Goal: Information Seeking & Learning: Find specific fact

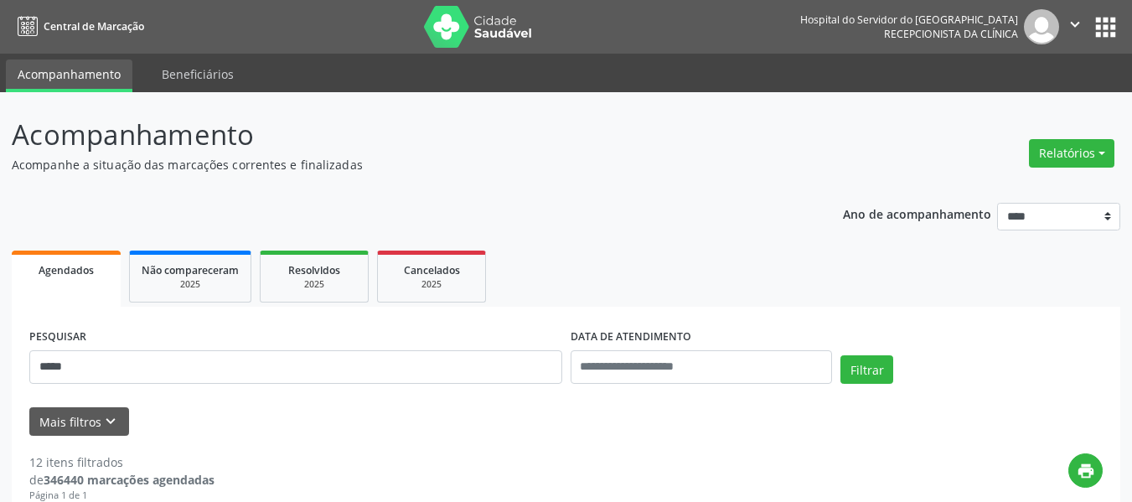
scroll to position [309, 0]
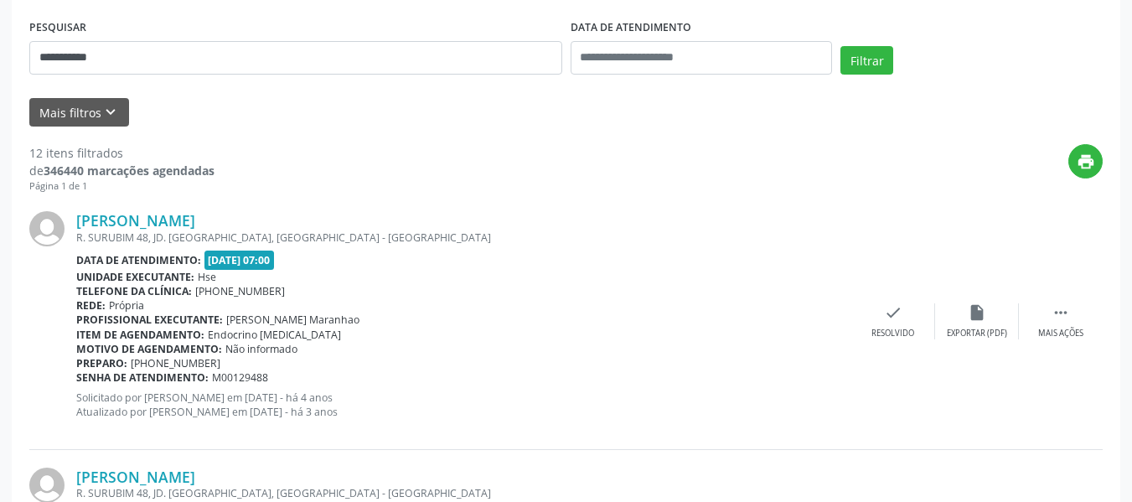
click at [841, 46] on button "Filtrar" at bounding box center [867, 60] width 53 height 28
click at [173, 230] on div "8 TRAV [PERSON_NAME], [GEOGRAPHIC_DATA], [GEOGRAPHIC_DATA]" at bounding box center [463, 237] width 775 height 14
click at [173, 219] on link "[PERSON_NAME]" at bounding box center [135, 220] width 119 height 18
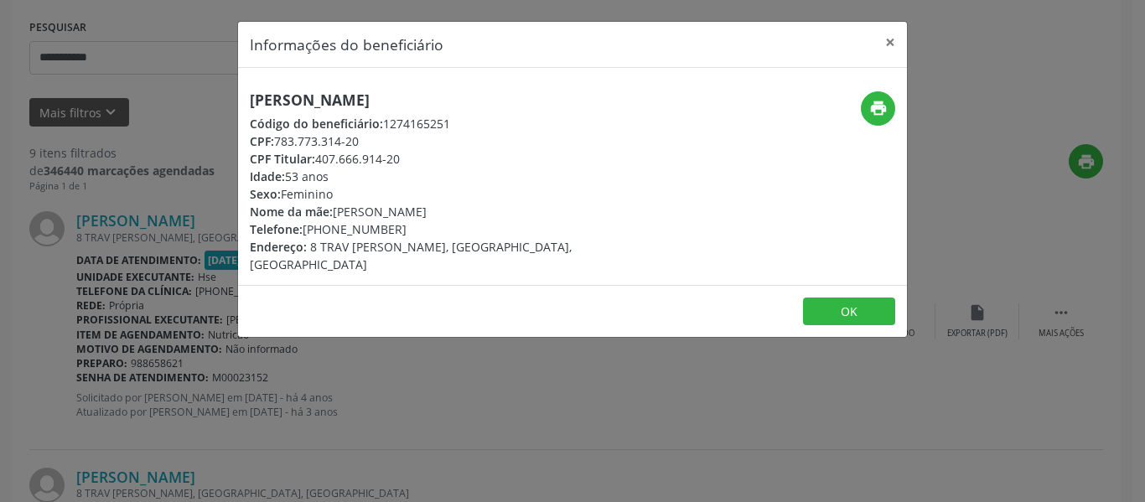
drag, startPoint x: 530, startPoint y: 96, endPoint x: 118, endPoint y: 56, distance: 413.4
click at [118, 56] on div "Informações do beneficiário × [PERSON_NAME] Código do beneficiário: 1274165251 …" at bounding box center [572, 251] width 1145 height 502
drag, startPoint x: 513, startPoint y: 96, endPoint x: 459, endPoint y: 85, distance: 54.9
click at [510, 96] on h5 "[PERSON_NAME]" at bounding box center [461, 100] width 422 height 18
click at [455, 84] on div "[PERSON_NAME] Código do beneficiário: 1274165251 CPF: 783.773.314-20 CPF Titula…" at bounding box center [572, 176] width 669 height 217
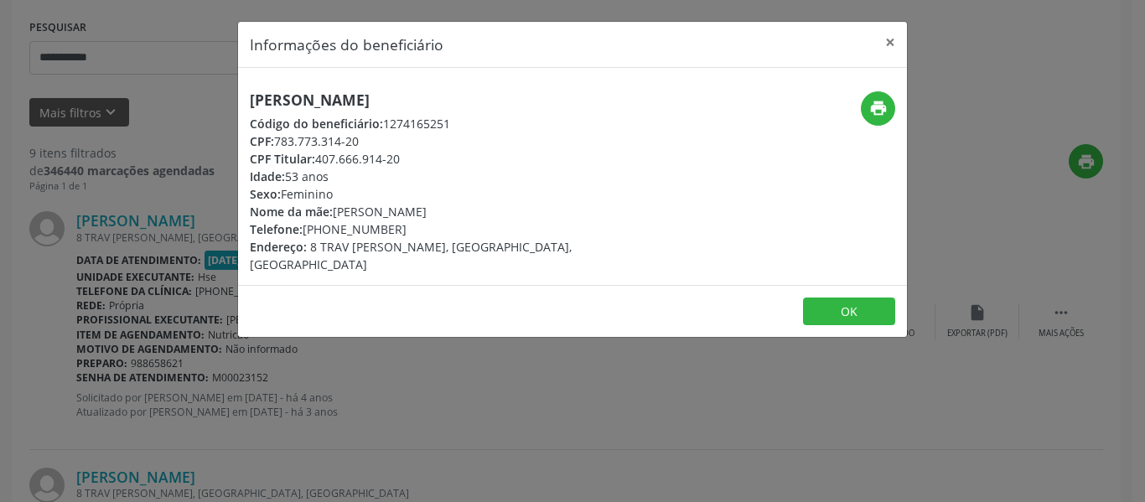
drag, startPoint x: 475, startPoint y: 91, endPoint x: 201, endPoint y: 91, distance: 274.0
click at [201, 91] on div "Informações do beneficiário × [PERSON_NAME] Código do beneficiário: 1274165251 …" at bounding box center [572, 251] width 1145 height 502
copy h5 "[PERSON_NAME]"
click at [882, 110] on icon "print" at bounding box center [878, 108] width 18 height 18
drag, startPoint x: 422, startPoint y: 152, endPoint x: 315, endPoint y: 155, distance: 107.3
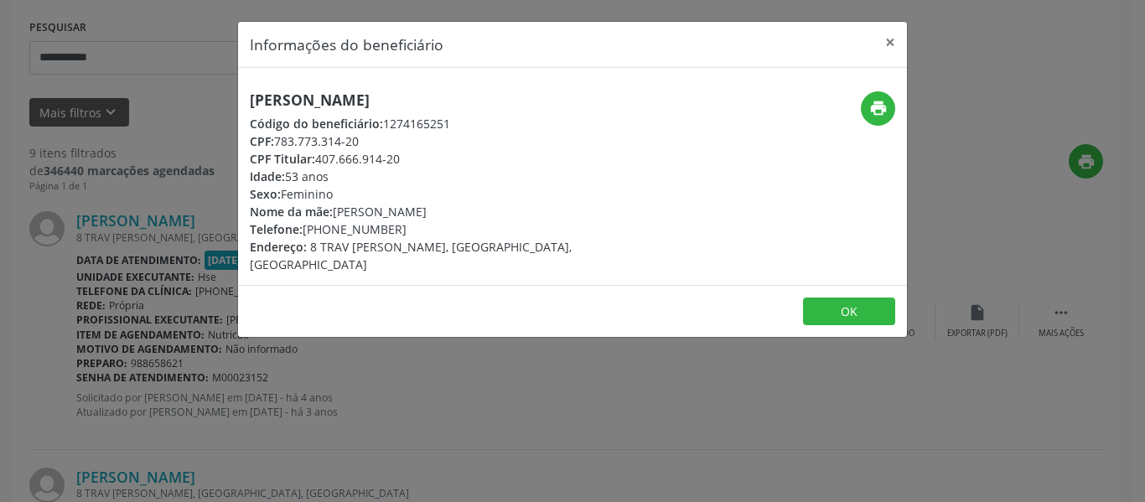
click at [315, 155] on div "CPF Titular: 407.666.914-20" at bounding box center [461, 159] width 422 height 18
copy div "407.666.914-20"
drag, startPoint x: 386, startPoint y: 141, endPoint x: 278, endPoint y: 135, distance: 108.3
click at [278, 135] on div "CPF: 783.773.314-20" at bounding box center [461, 141] width 422 height 18
copy div "783.773.314-20"
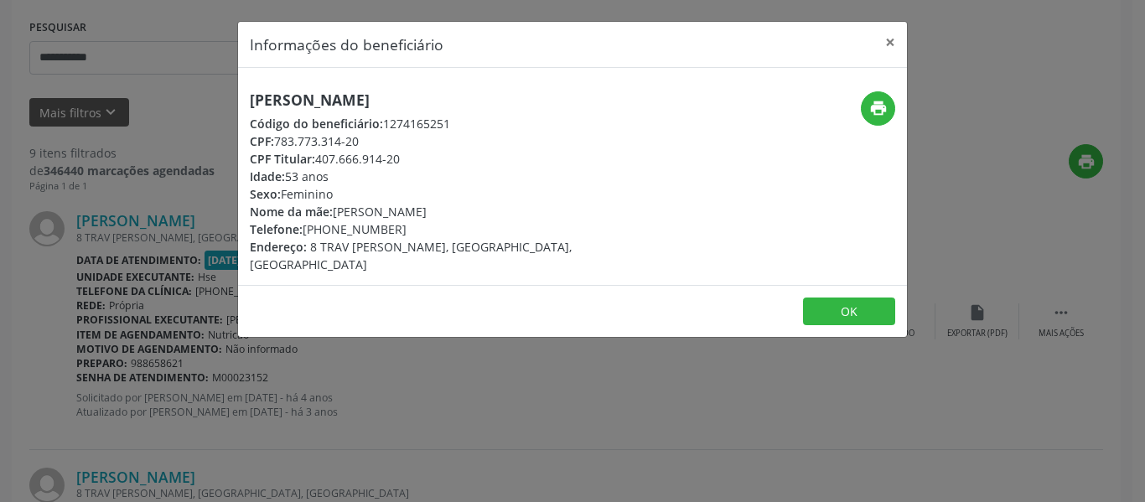
drag, startPoint x: 403, startPoint y: 225, endPoint x: 331, endPoint y: 225, distance: 72.1
click at [331, 225] on div "Telefone: [PHONE_NUMBER]" at bounding box center [461, 229] width 422 height 18
copy div "98865-8621"
drag, startPoint x: 407, startPoint y: 159, endPoint x: 319, endPoint y: 154, distance: 88.1
click at [319, 154] on div "CPF Titular: 407.666.914-20" at bounding box center [461, 159] width 422 height 18
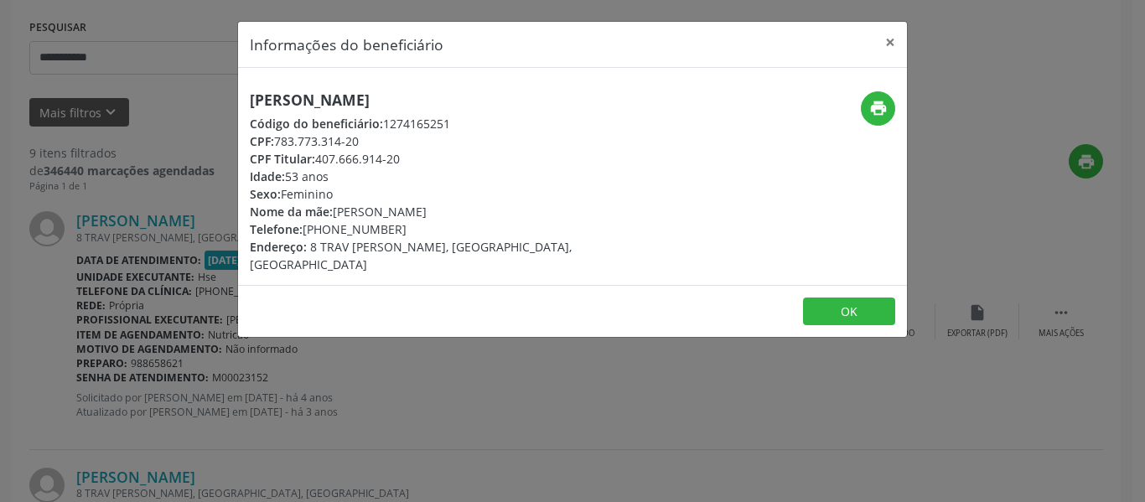
copy div "407.666.914-20"
click at [893, 42] on button "×" at bounding box center [890, 42] width 34 height 41
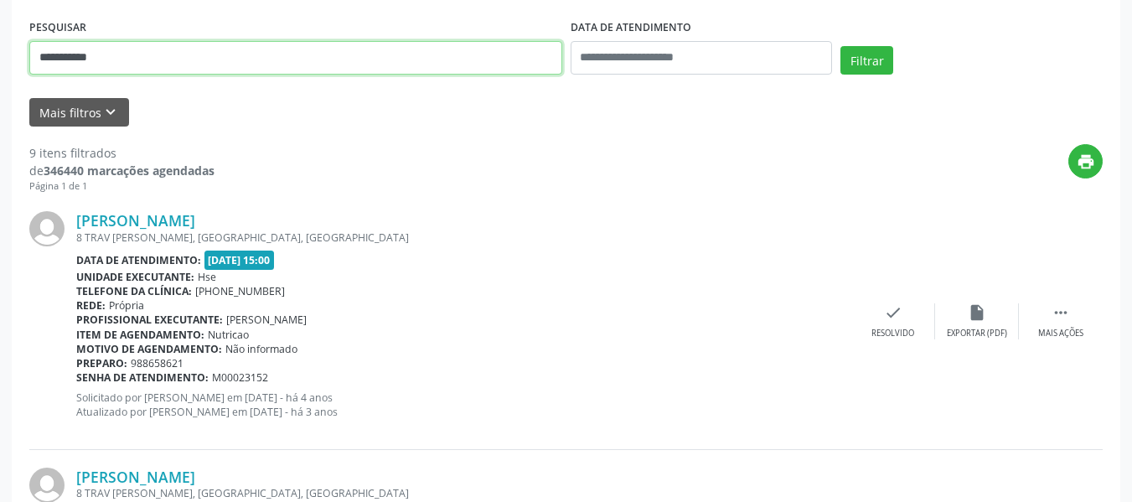
click at [202, 62] on input "**********" at bounding box center [295, 58] width 533 height 34
paste input "***"
click at [841, 46] on button "Filtrar" at bounding box center [867, 60] width 53 height 28
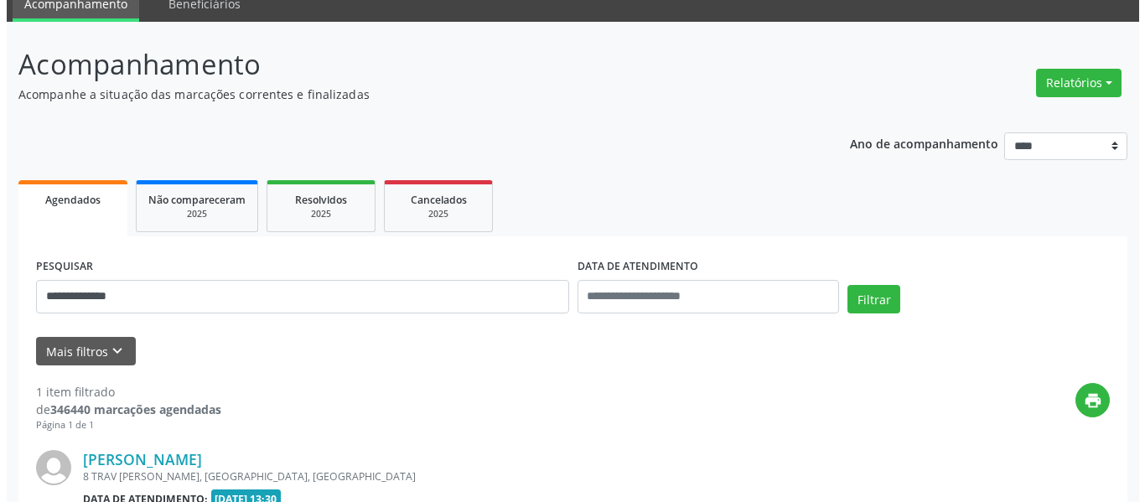
scroll to position [286, 0]
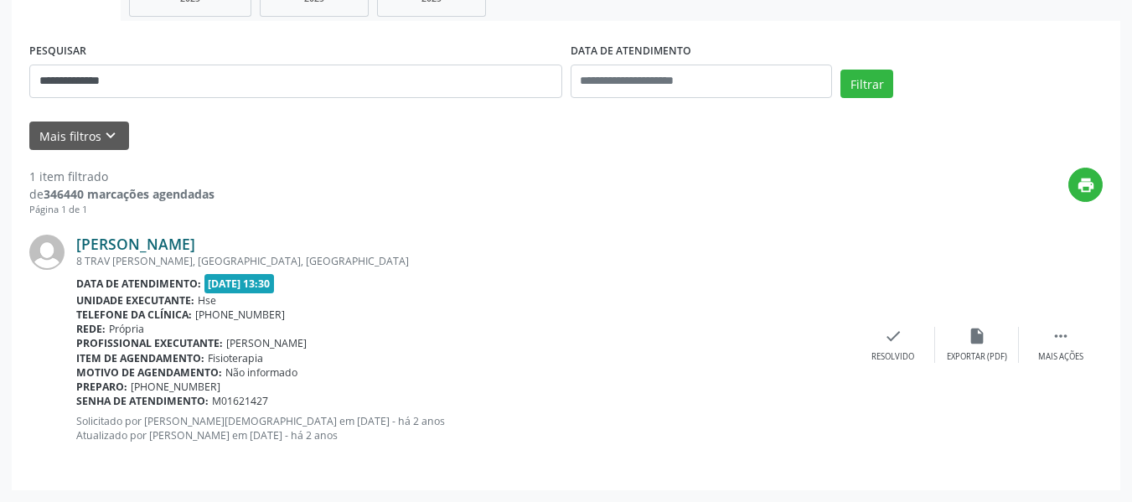
click at [194, 236] on link "[PERSON_NAME]" at bounding box center [135, 244] width 119 height 18
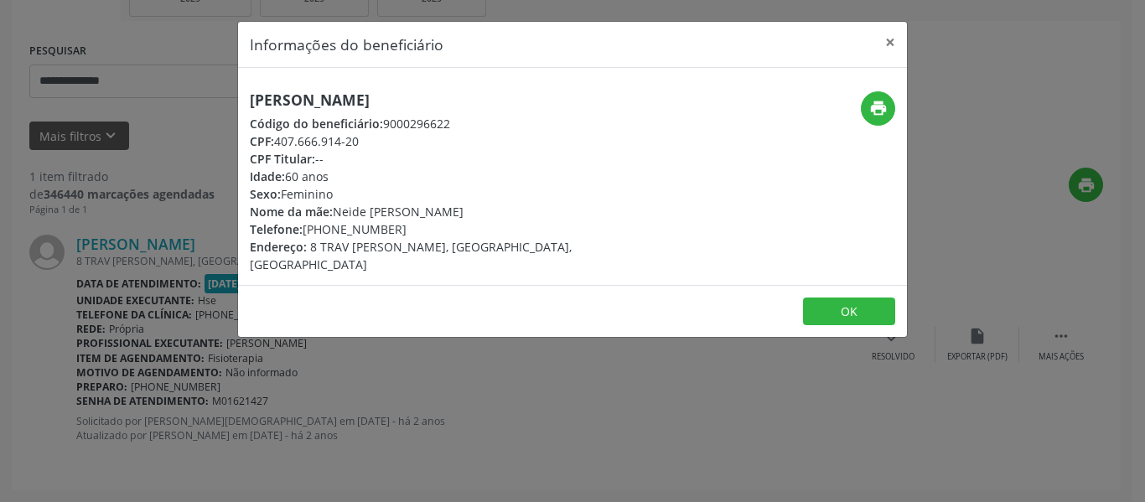
drag, startPoint x: 490, startPoint y: 96, endPoint x: 199, endPoint y: 79, distance: 291.3
click at [199, 79] on div "Informações do beneficiário × [PERSON_NAME] Código do beneficiário: 9000296622 …" at bounding box center [572, 251] width 1145 height 502
copy h5 "[PERSON_NAME]"
click at [878, 42] on button "×" at bounding box center [890, 42] width 34 height 41
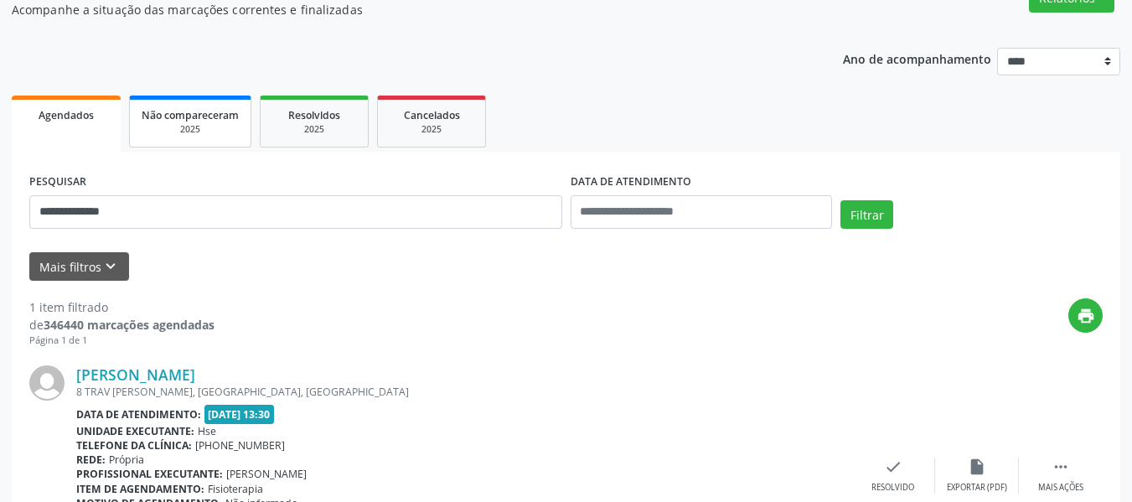
scroll to position [34, 0]
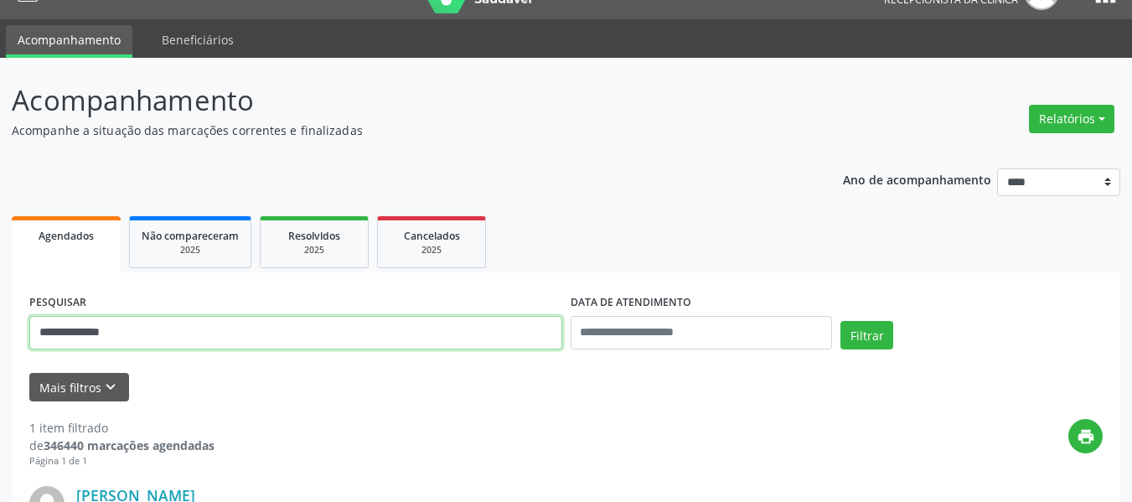
drag, startPoint x: 106, startPoint y: 348, endPoint x: 0, endPoint y: 329, distance: 108.0
click at [0, 329] on div "**********" at bounding box center [566, 406] width 1132 height 696
click at [841, 321] on button "Filtrar" at bounding box center [867, 335] width 53 height 28
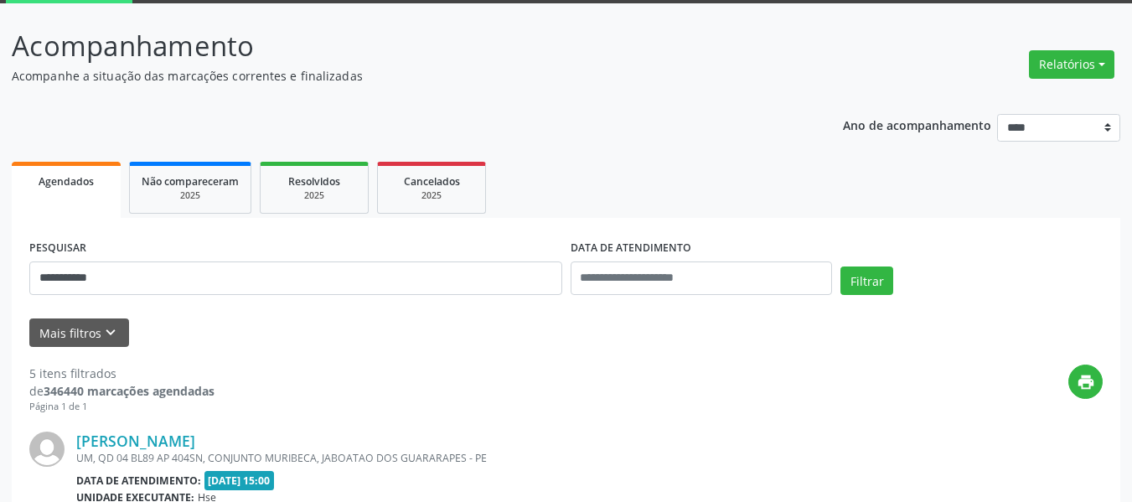
scroll to position [118, 0]
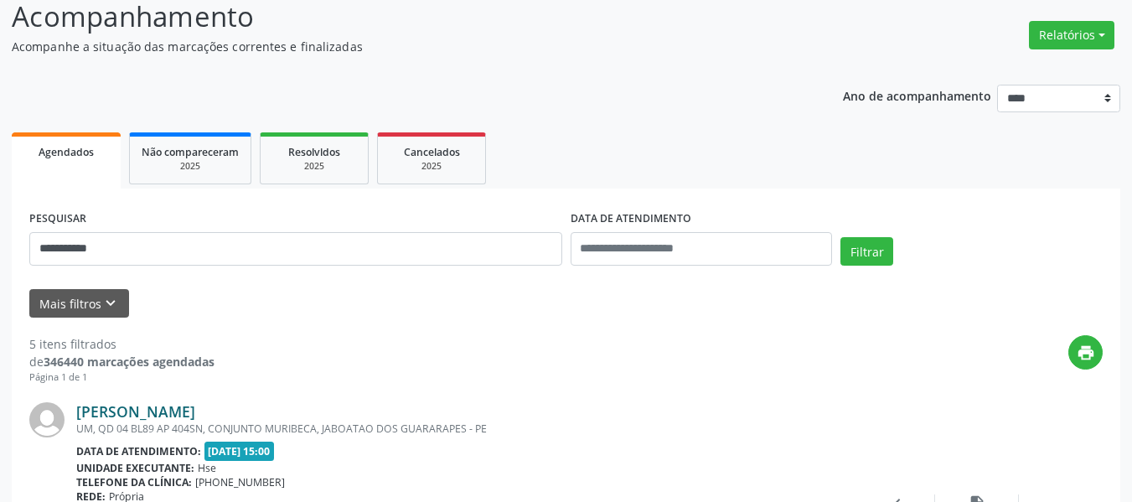
click at [195, 414] on link "[PERSON_NAME]" at bounding box center [135, 411] width 119 height 18
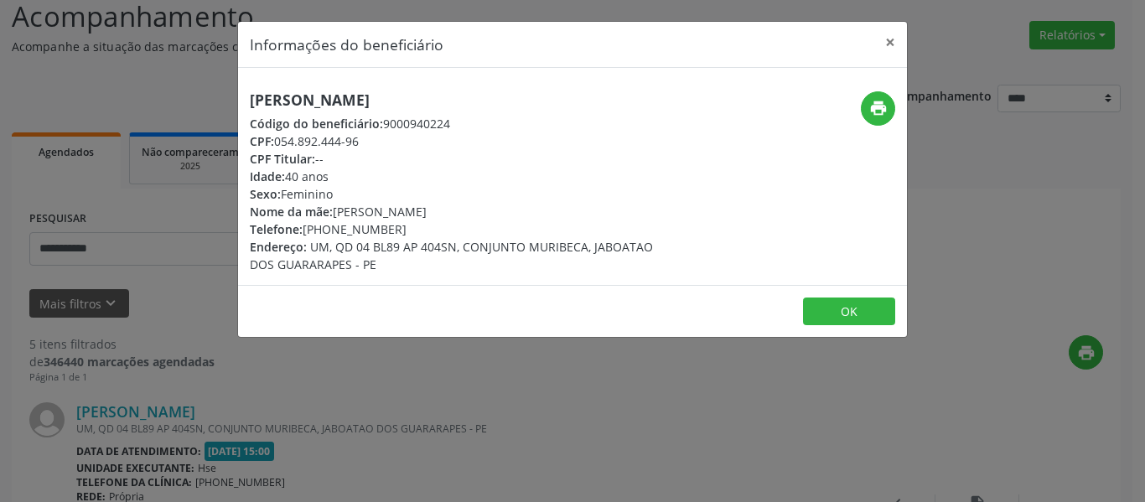
drag, startPoint x: 545, startPoint y: 91, endPoint x: 110, endPoint y: 88, distance: 435.0
click at [110, 88] on div "Informações do beneficiário × [PERSON_NAME] Código do beneficiário: 9000940224 …" at bounding box center [572, 251] width 1145 height 502
copy h5 "[PERSON_NAME]"
drag, startPoint x: 364, startPoint y: 142, endPoint x: 278, endPoint y: 139, distance: 85.5
click at [278, 139] on div "CPF: 054.892.444-96" at bounding box center [461, 141] width 422 height 18
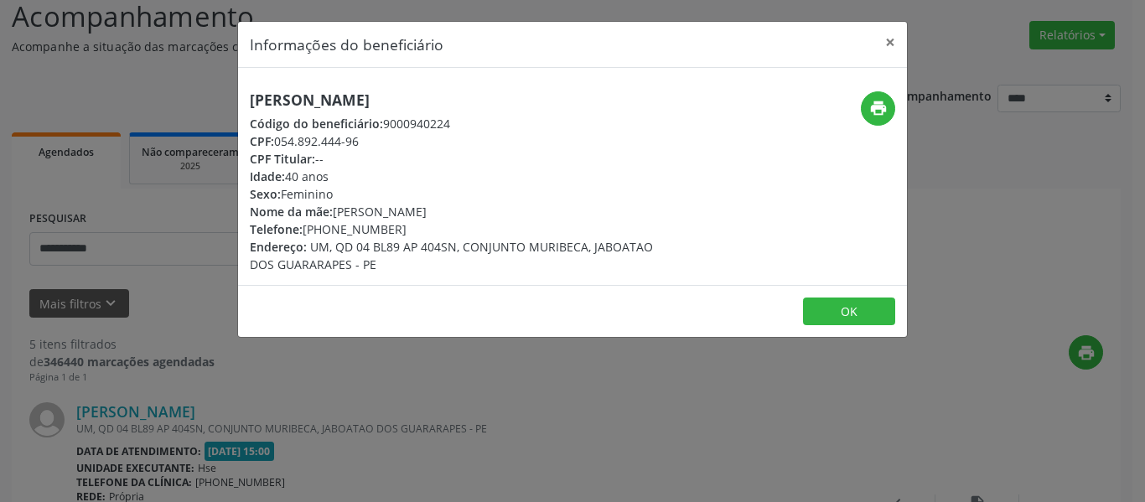
copy div "054.892.444-96"
click at [869, 109] on icon "print" at bounding box center [878, 108] width 18 height 18
drag, startPoint x: 402, startPoint y: 234, endPoint x: 329, endPoint y: 231, distance: 73.0
click at [329, 231] on div "Telefone: [PHONE_NUMBER]" at bounding box center [461, 229] width 422 height 18
copy div "99828-2016"
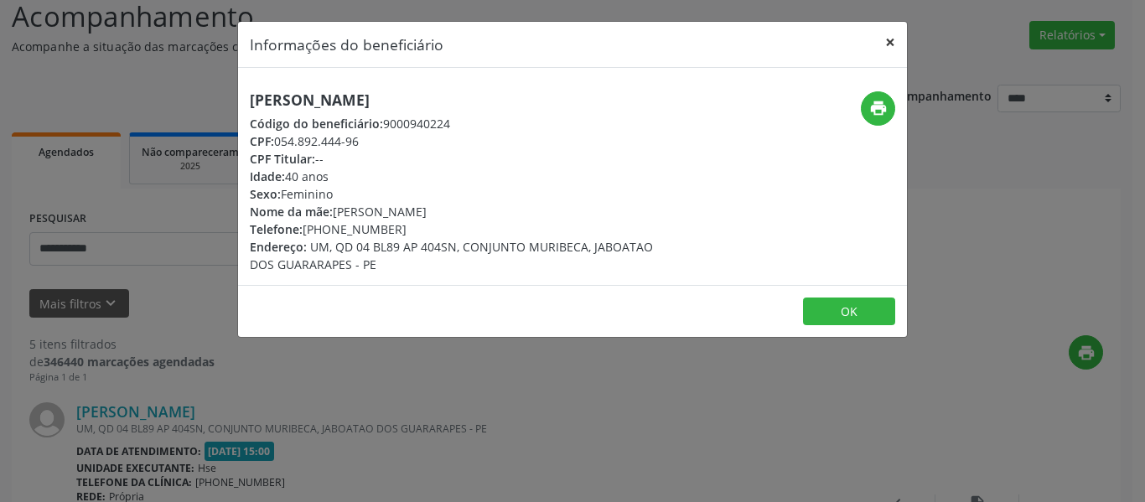
click at [891, 34] on button "×" at bounding box center [890, 42] width 34 height 41
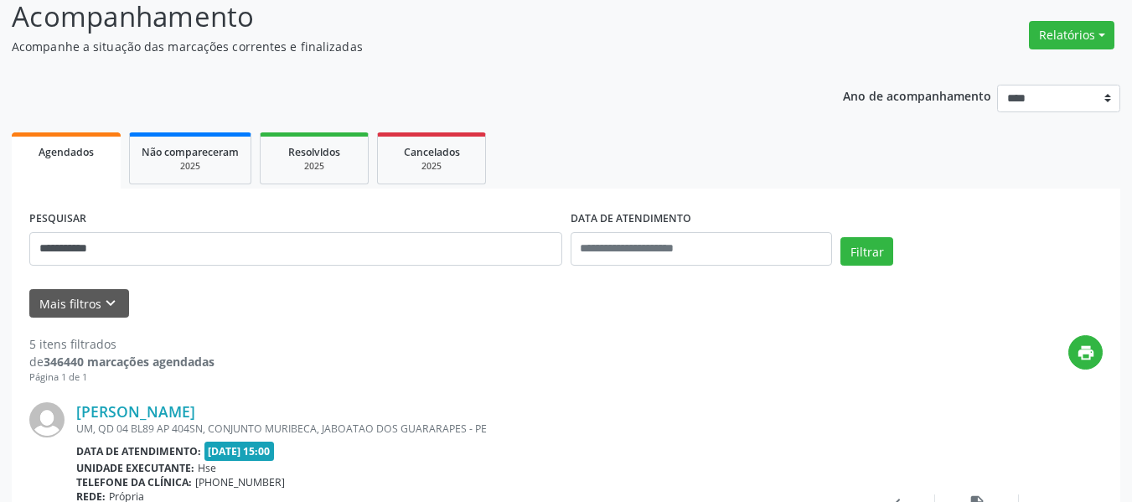
drag, startPoint x: 166, startPoint y: 270, endPoint x: 157, endPoint y: 247, distance: 24.4
click at [165, 270] on div "**********" at bounding box center [295, 241] width 541 height 71
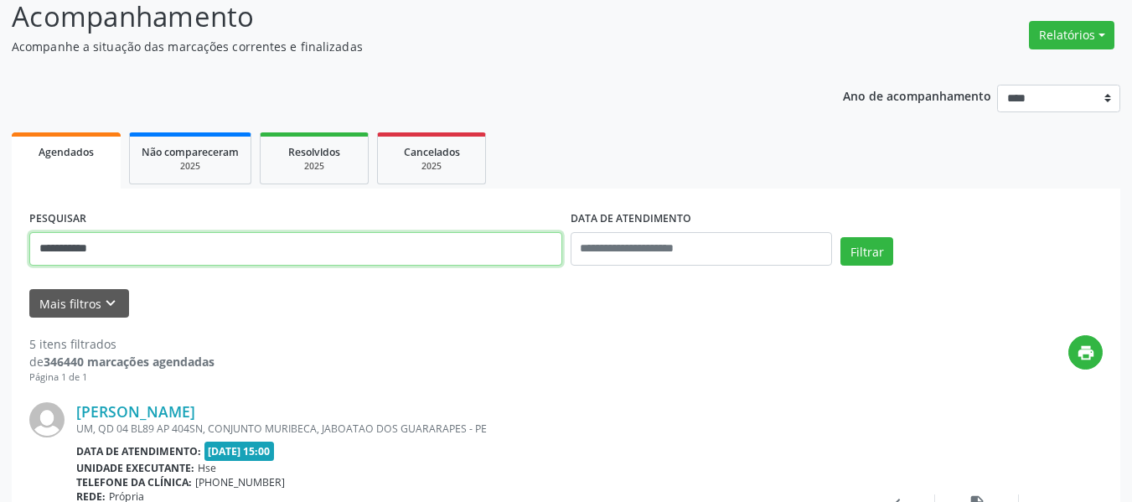
click at [157, 247] on input "**********" at bounding box center [295, 249] width 533 height 34
click at [841, 237] on button "Filtrar" at bounding box center [867, 251] width 53 height 28
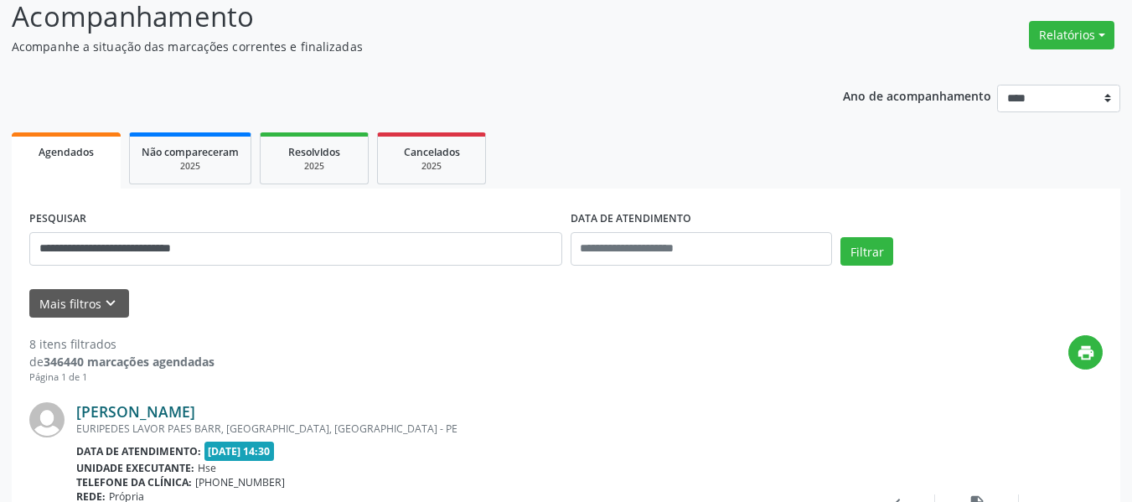
click at [195, 406] on link "[PERSON_NAME]" at bounding box center [135, 411] width 119 height 18
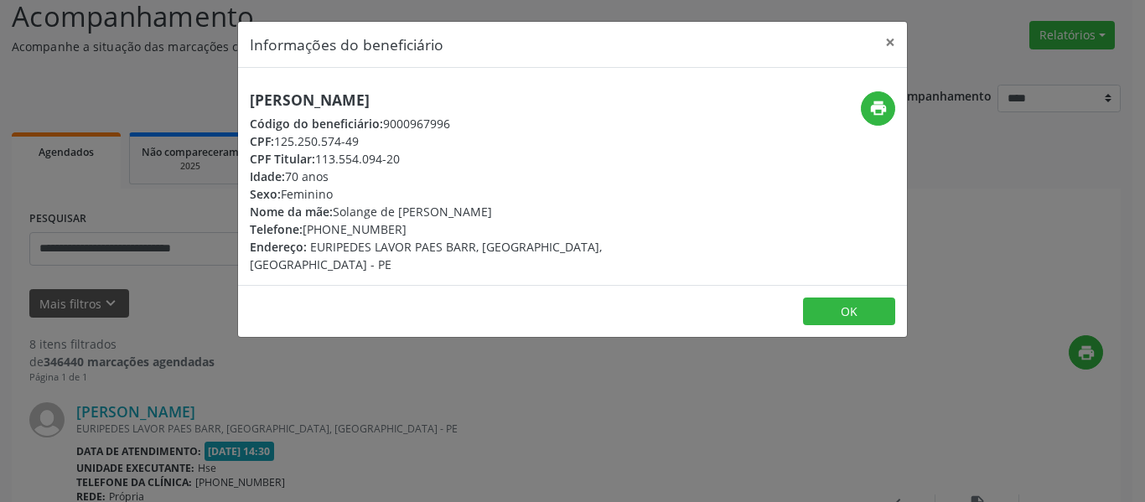
drag, startPoint x: 577, startPoint y: 97, endPoint x: 245, endPoint y: 96, distance: 331.9
click at [245, 96] on div "[PERSON_NAME] Código do beneficiário: 9000967996 CPF: 125.250.574-49 CPF Titula…" at bounding box center [461, 182] width 446 height 182
copy h5 "[PERSON_NAME]"
drag, startPoint x: 397, startPoint y: 227, endPoint x: 330, endPoint y: 232, distance: 67.2
click at [330, 232] on div "Telefone: [PHONE_NUMBER]" at bounding box center [461, 229] width 422 height 18
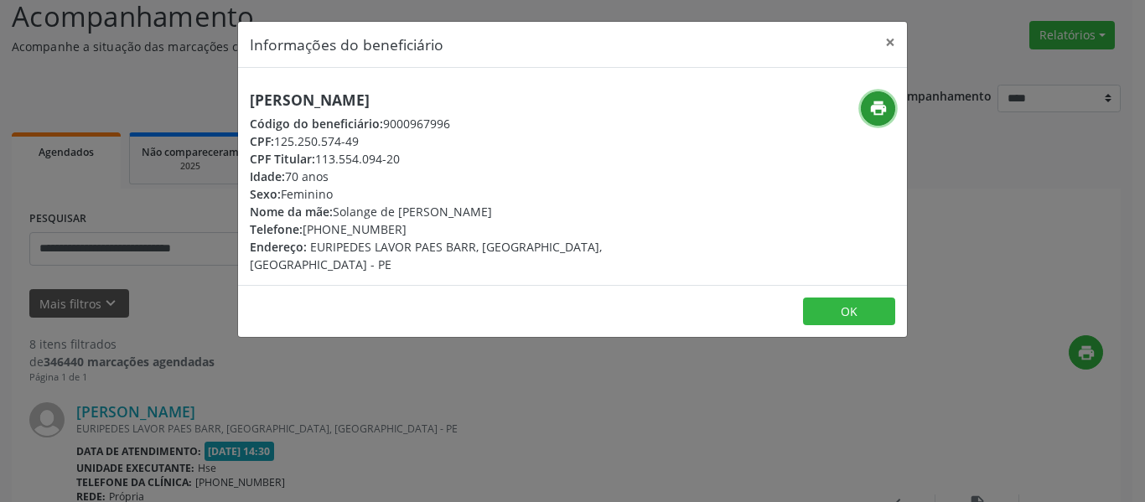
click at [880, 105] on icon "print" at bounding box center [878, 108] width 18 height 18
drag, startPoint x: 407, startPoint y: 165, endPoint x: 318, endPoint y: 158, distance: 89.9
click at [318, 158] on div "CPF Titular: 113.554.094-20" at bounding box center [461, 159] width 422 height 18
drag, startPoint x: 905, startPoint y: 49, endPoint x: 701, endPoint y: 106, distance: 211.5
click at [900, 49] on button "×" at bounding box center [890, 42] width 34 height 41
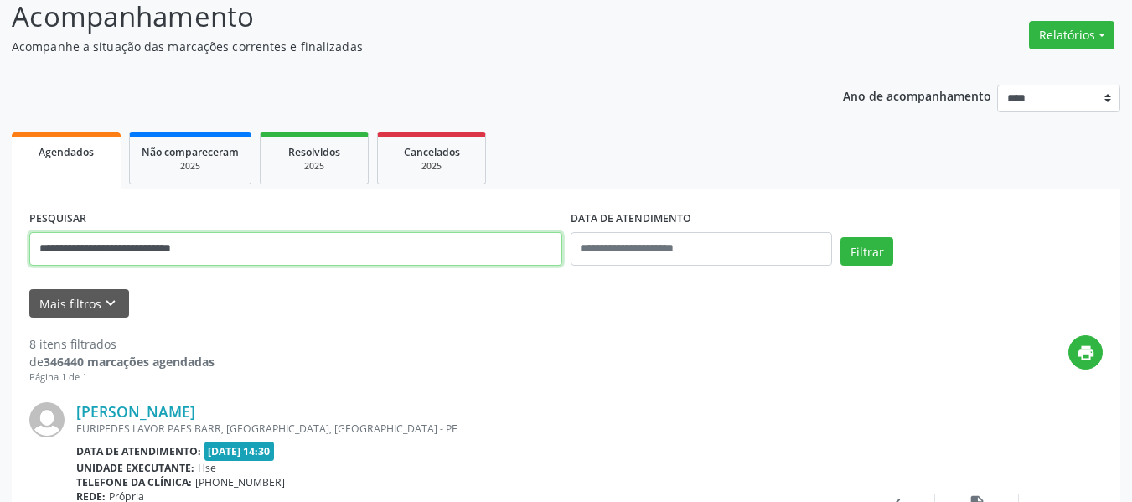
drag, startPoint x: 310, startPoint y: 243, endPoint x: 0, endPoint y: 230, distance: 310.3
paste input "text"
click at [841, 237] on button "Filtrar" at bounding box center [867, 251] width 53 height 28
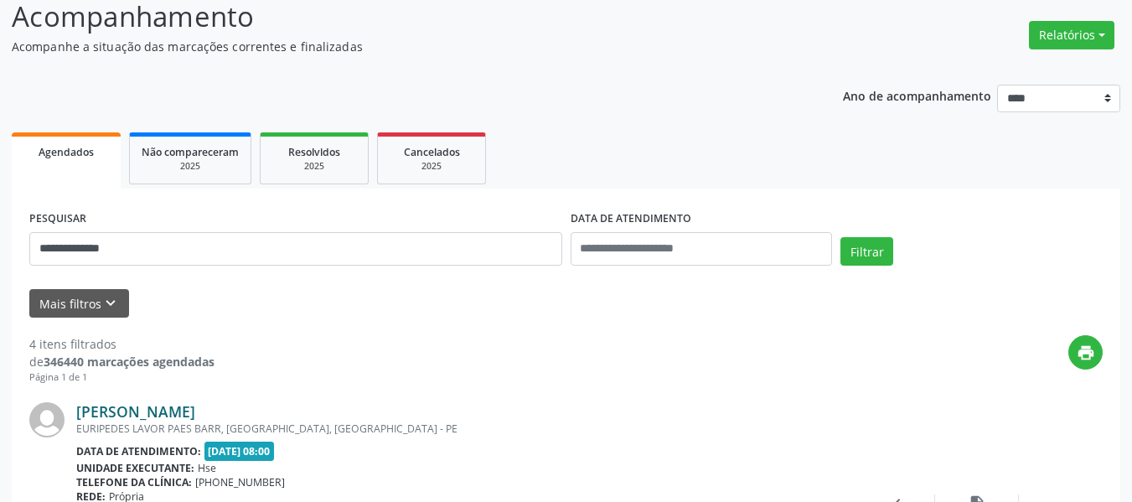
click at [97, 415] on link "[PERSON_NAME]" at bounding box center [135, 411] width 119 height 18
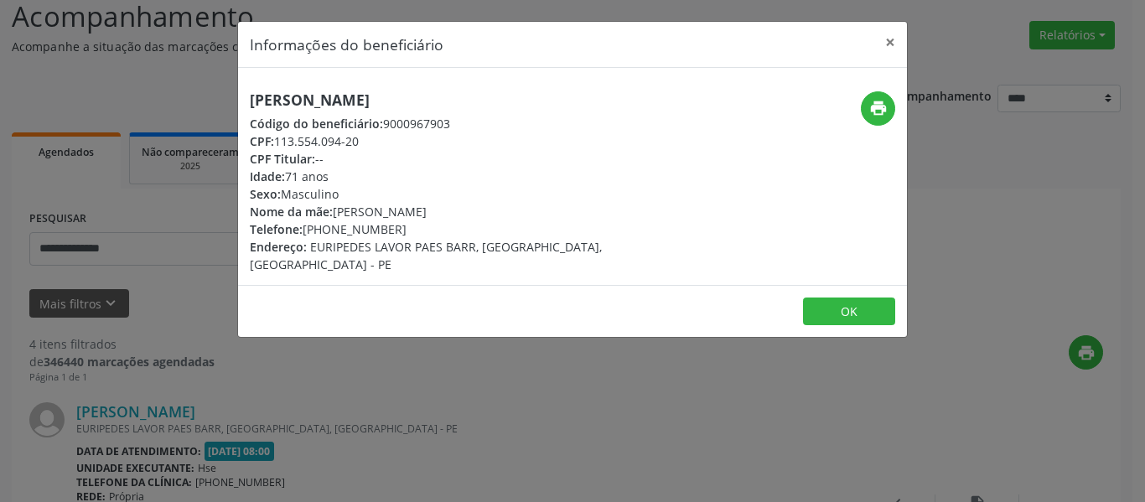
drag, startPoint x: 450, startPoint y: 93, endPoint x: 110, endPoint y: 89, distance: 340.3
click at [110, 89] on div "Informações do beneficiário × [PERSON_NAME] Código do beneficiário: 9000967903 …" at bounding box center [572, 251] width 1145 height 502
click at [863, 41] on header "Informações do beneficiário ×" at bounding box center [572, 45] width 669 height 46
click at [881, 49] on button "×" at bounding box center [890, 42] width 34 height 41
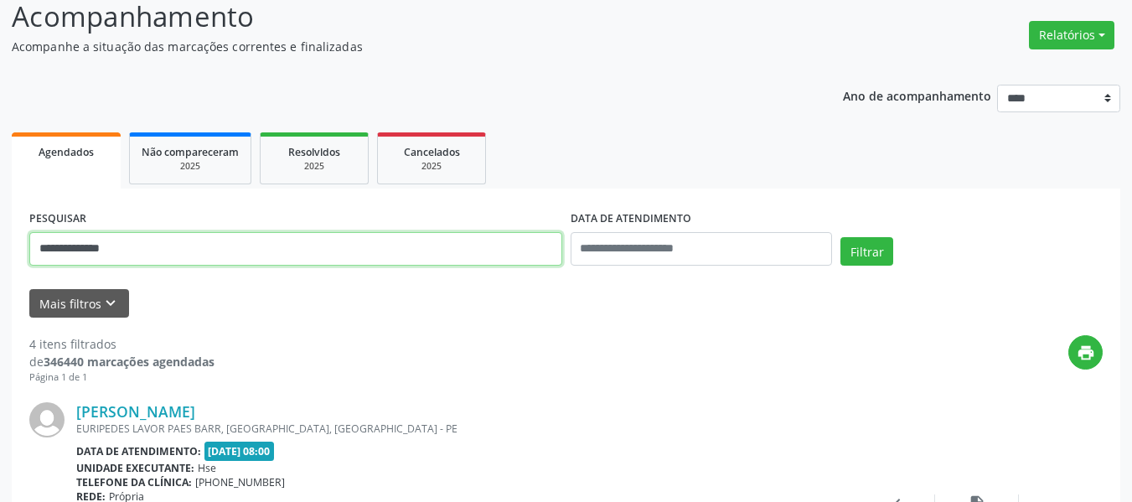
click at [363, 246] on input "**********" at bounding box center [295, 249] width 533 height 34
paste input "text"
type input "**********"
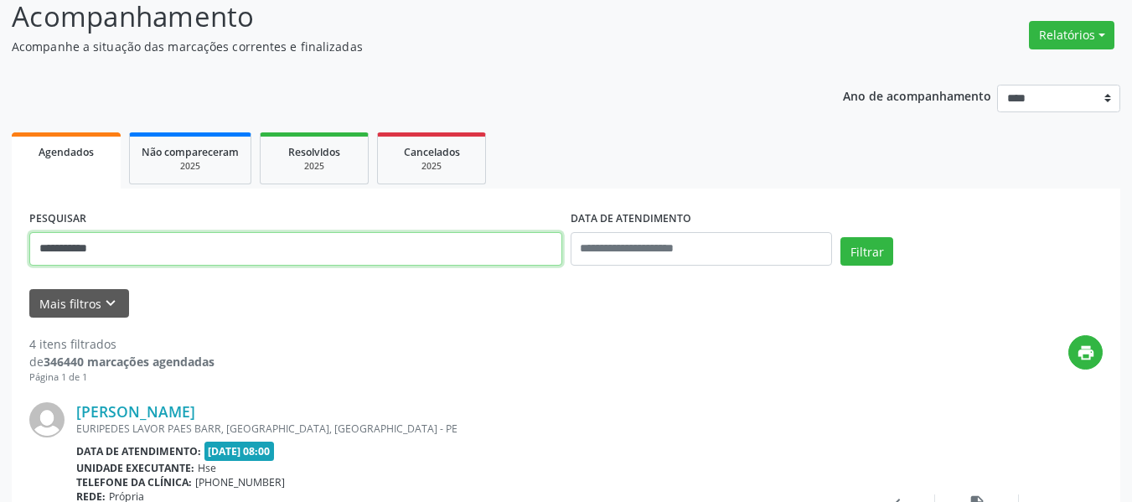
click at [841, 237] on button "Filtrar" at bounding box center [867, 251] width 53 height 28
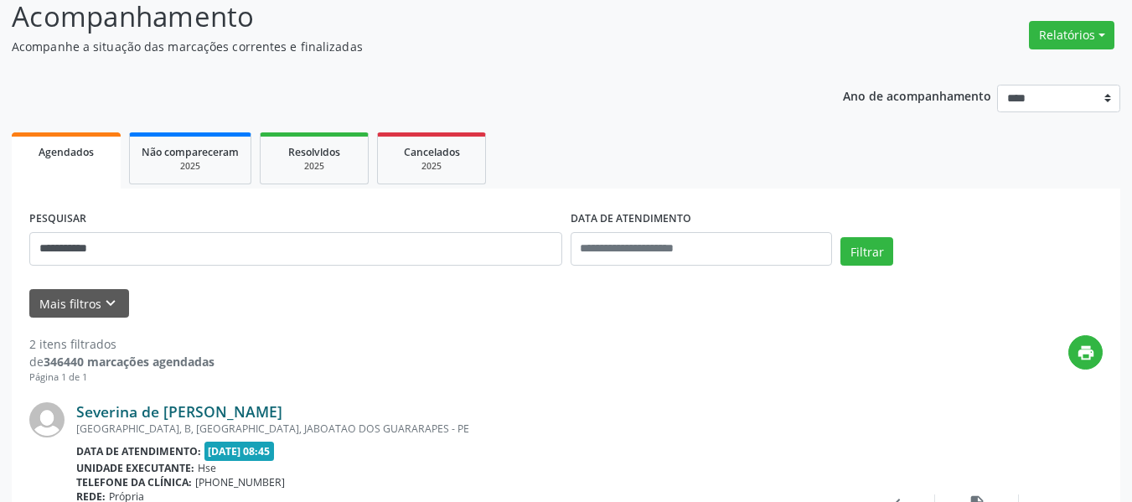
click at [168, 415] on link "Severina de [PERSON_NAME]" at bounding box center [179, 411] width 206 height 18
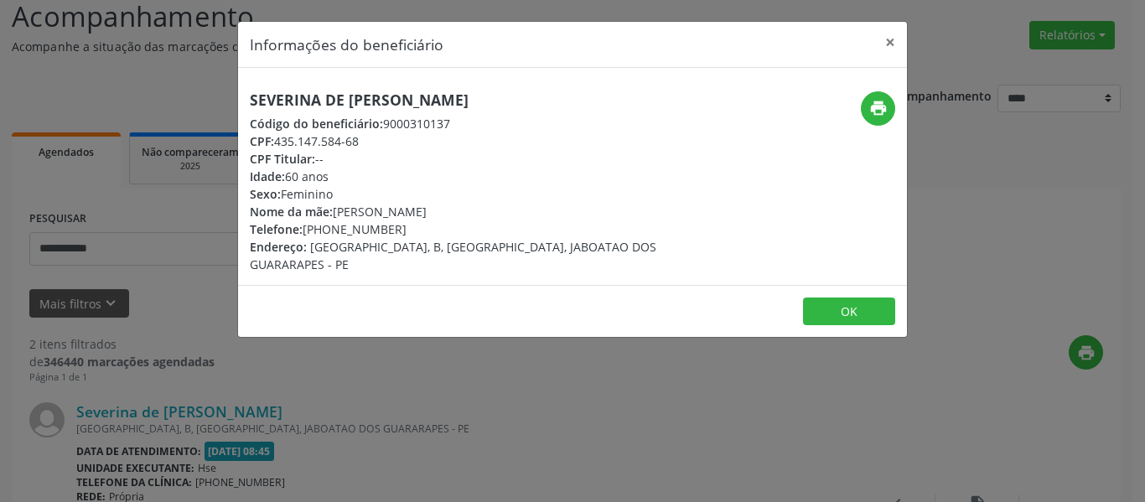
drag, startPoint x: 491, startPoint y: 88, endPoint x: 205, endPoint y: 80, distance: 285.9
click at [205, 80] on div "Informações do beneficiário × Severina de [PERSON_NAME] Código do beneficiário:…" at bounding box center [572, 251] width 1145 height 502
click at [414, 141] on div "CPF: 435.147.584-68" at bounding box center [461, 141] width 422 height 18
drag, startPoint x: 504, startPoint y: 82, endPoint x: 189, endPoint y: 79, distance: 315.1
click at [189, 79] on div "Informações do beneficiário × Severina de [PERSON_NAME] Código do beneficiário:…" at bounding box center [572, 251] width 1145 height 502
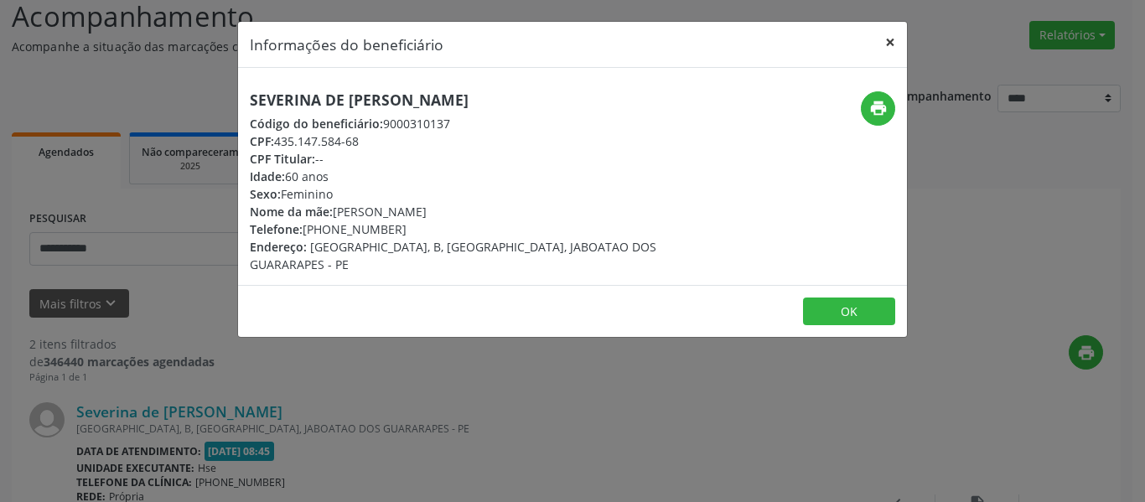
drag, startPoint x: 876, startPoint y: 46, endPoint x: 844, endPoint y: 64, distance: 36.4
click at [879, 48] on button "×" at bounding box center [890, 42] width 34 height 41
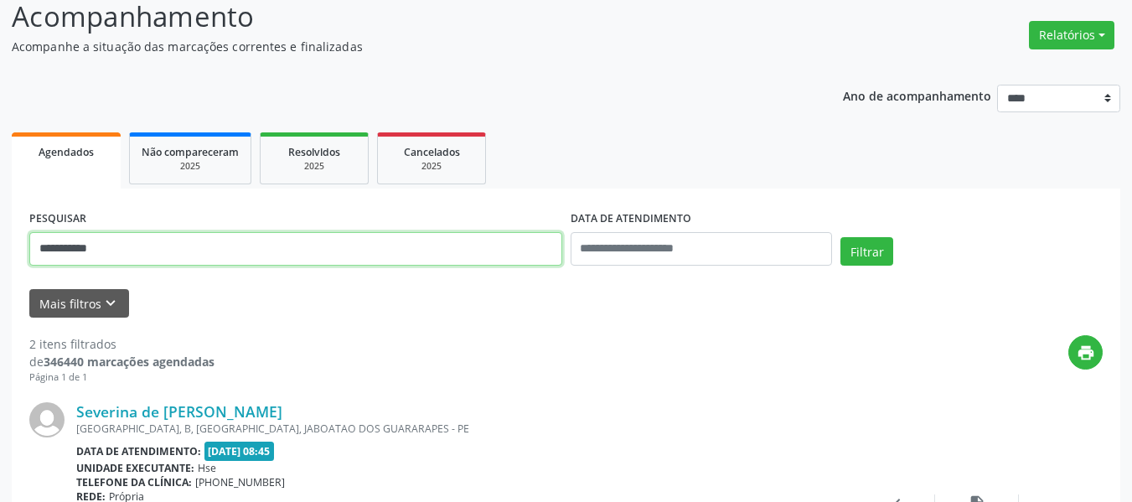
click at [172, 247] on input "**********" at bounding box center [295, 249] width 533 height 34
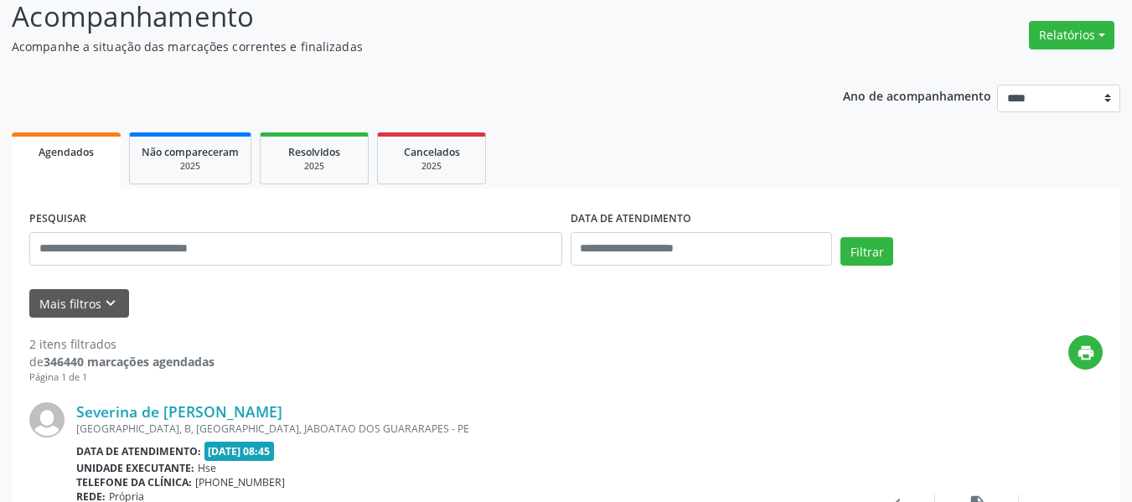
click at [415, 272] on div "PESQUISAR" at bounding box center [295, 241] width 541 height 71
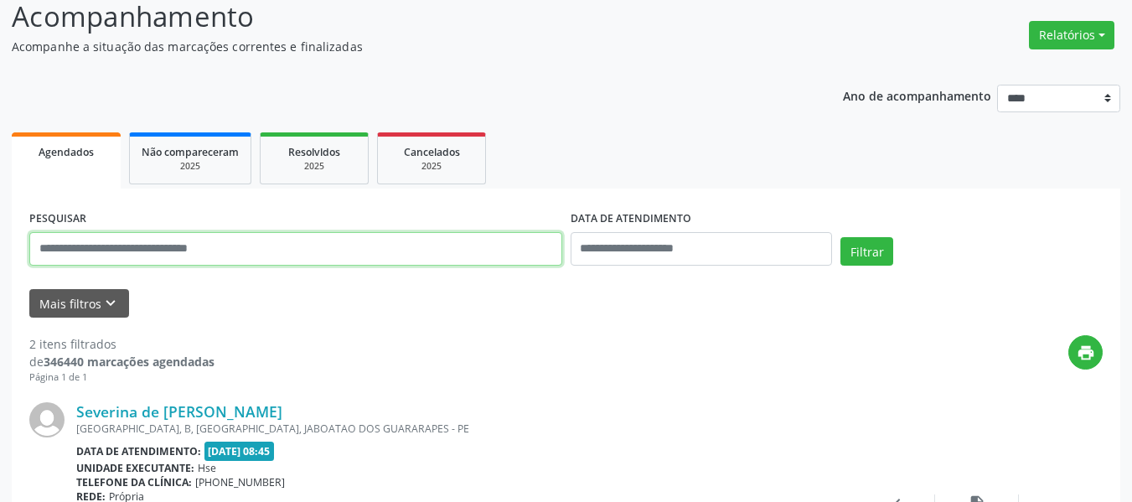
click at [417, 251] on input "text" at bounding box center [295, 249] width 533 height 34
click at [841, 237] on button "Filtrar" at bounding box center [867, 251] width 53 height 28
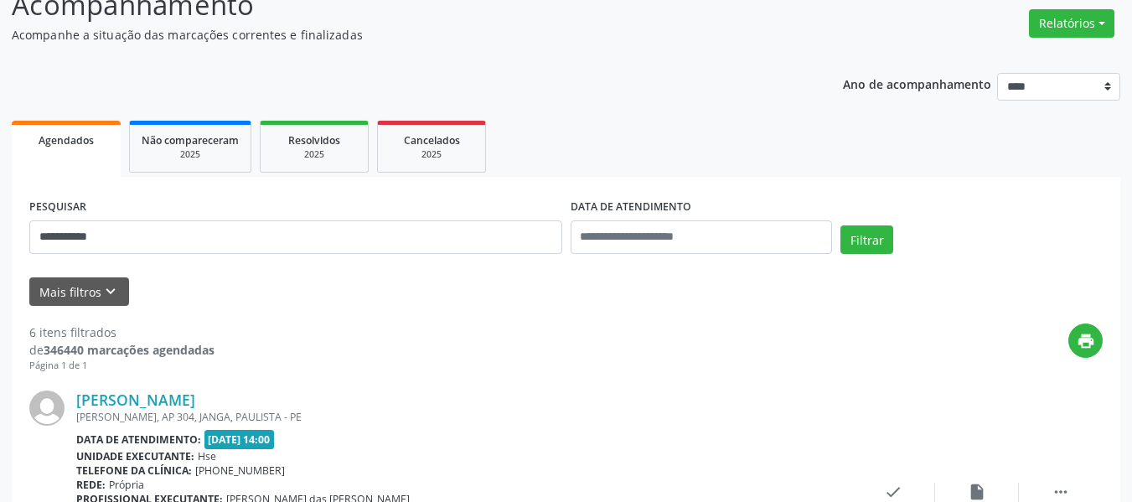
scroll to position [202, 0]
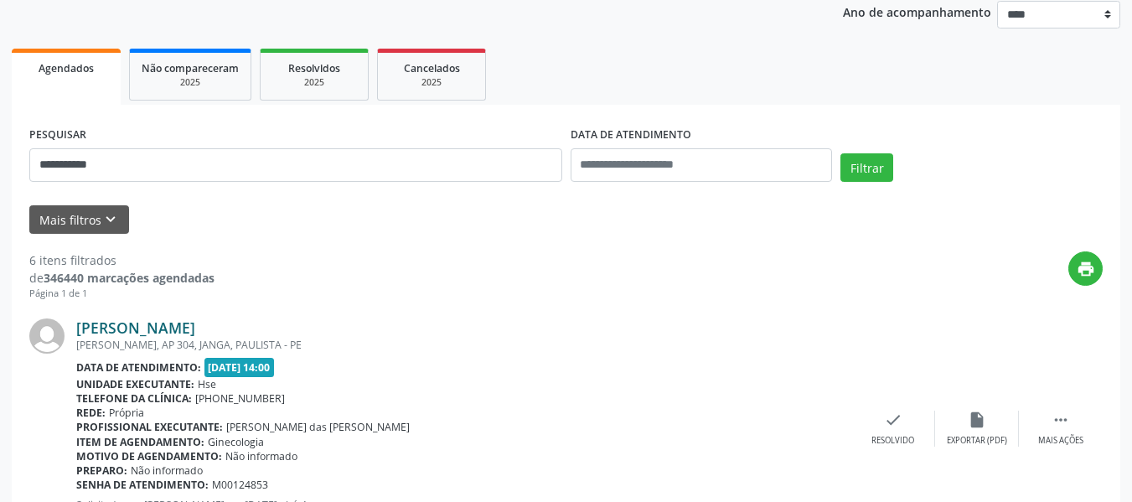
click at [183, 332] on link "[PERSON_NAME]" at bounding box center [135, 327] width 119 height 18
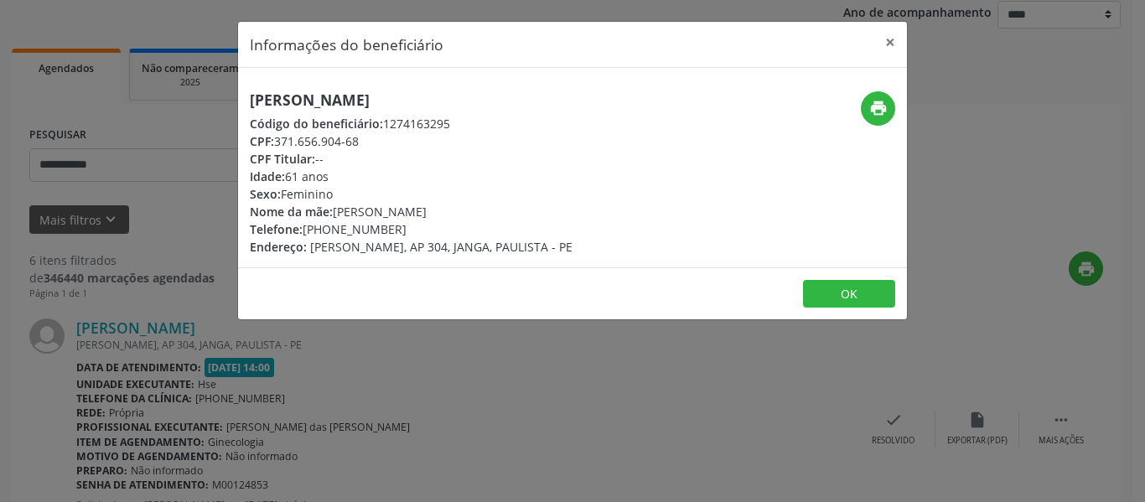
drag, startPoint x: 517, startPoint y: 89, endPoint x: 229, endPoint y: 108, distance: 288.9
click at [229, 108] on div "Informações do beneficiário × [PERSON_NAME] Código do beneficiário: 1274163295 …" at bounding box center [572, 251] width 1145 height 502
drag, startPoint x: 372, startPoint y: 133, endPoint x: 278, endPoint y: 147, distance: 94.9
click at [278, 147] on div "CPF: 371.656.904-68" at bounding box center [411, 141] width 323 height 18
drag, startPoint x: 401, startPoint y: 225, endPoint x: 329, endPoint y: 231, distance: 73.2
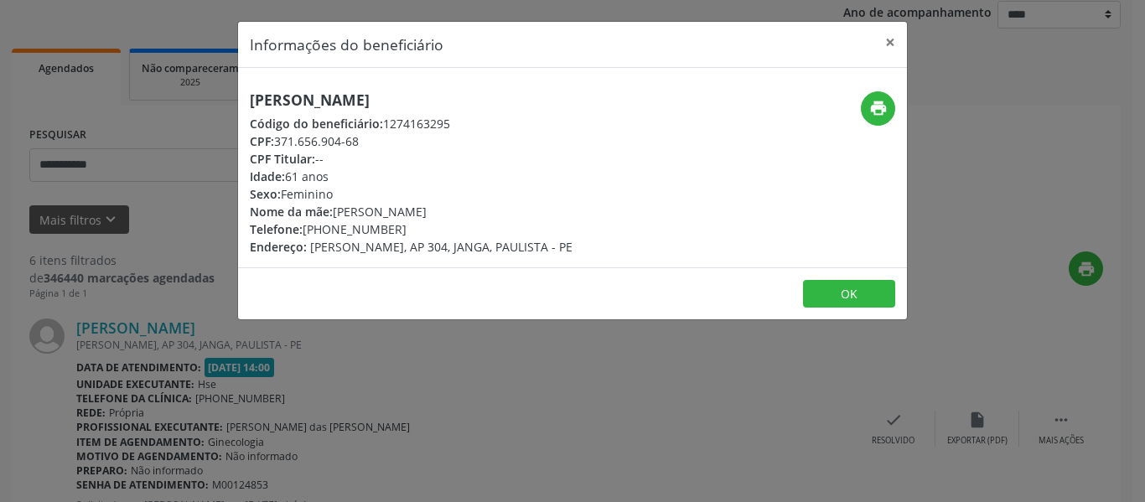
click at [329, 231] on div "Telefone: [PHONE_NUMBER]" at bounding box center [411, 229] width 323 height 18
click at [882, 102] on icon "print" at bounding box center [878, 108] width 18 height 18
click at [889, 56] on button "×" at bounding box center [890, 42] width 34 height 41
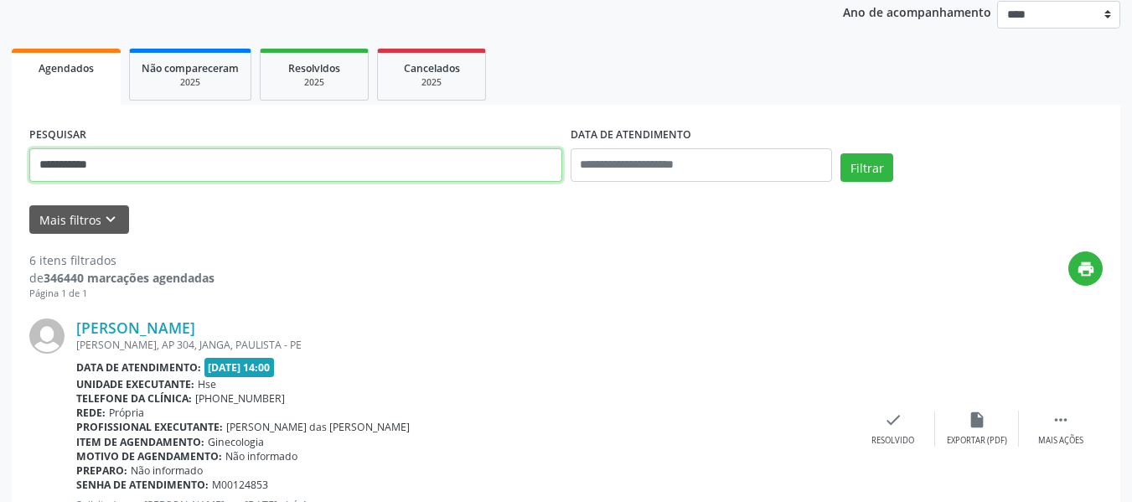
click at [173, 164] on input "**********" at bounding box center [295, 165] width 533 height 34
paste input "**********"
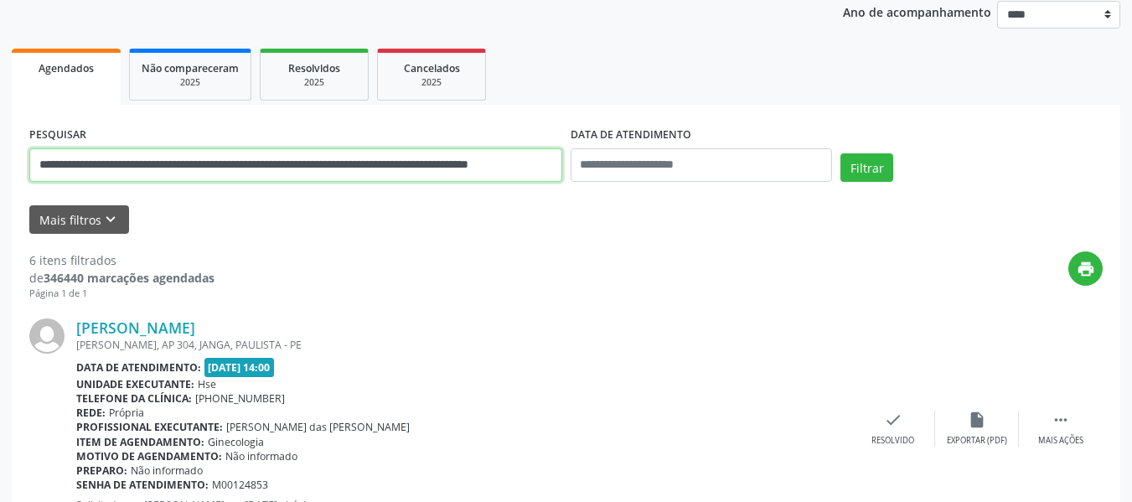
click at [841, 153] on button "Filtrar" at bounding box center [867, 167] width 53 height 28
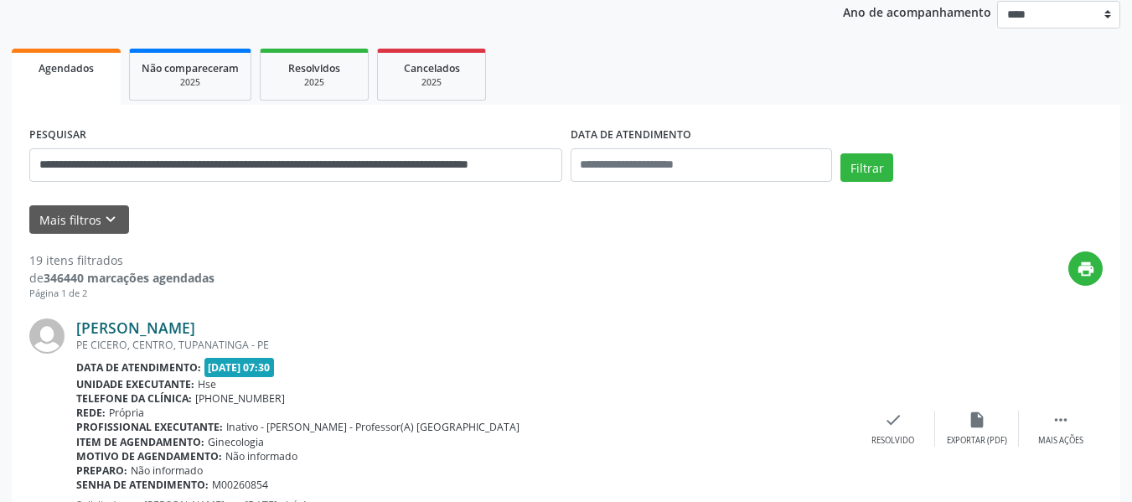
click at [179, 329] on link "[PERSON_NAME]" at bounding box center [135, 327] width 119 height 18
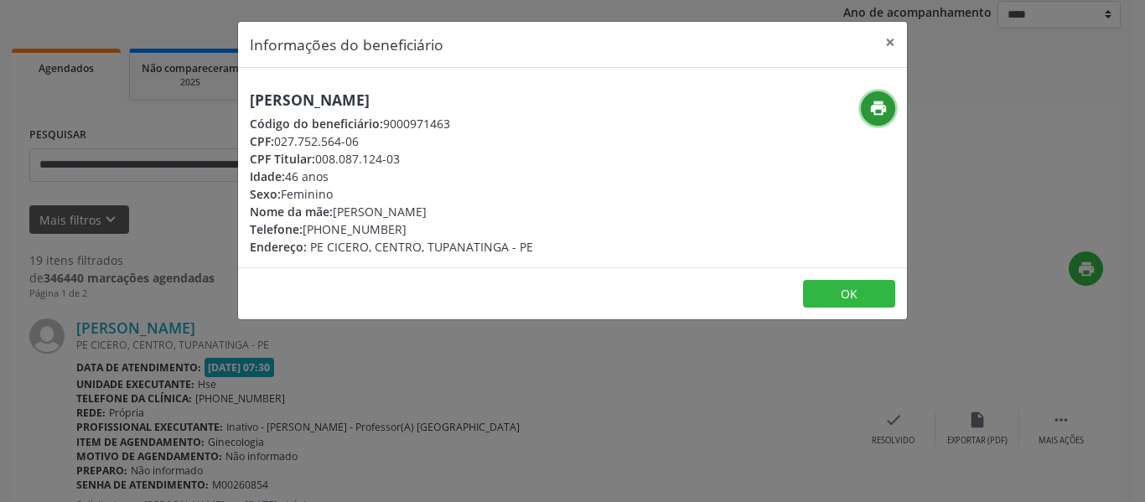
click at [878, 106] on icon "print" at bounding box center [878, 108] width 18 height 18
drag, startPoint x: 396, startPoint y: 232, endPoint x: 329, endPoint y: 230, distance: 66.2
click at [329, 230] on div "Telefone: [PHONE_NUMBER]" at bounding box center [391, 229] width 283 height 18
click at [890, 44] on button "×" at bounding box center [890, 42] width 34 height 41
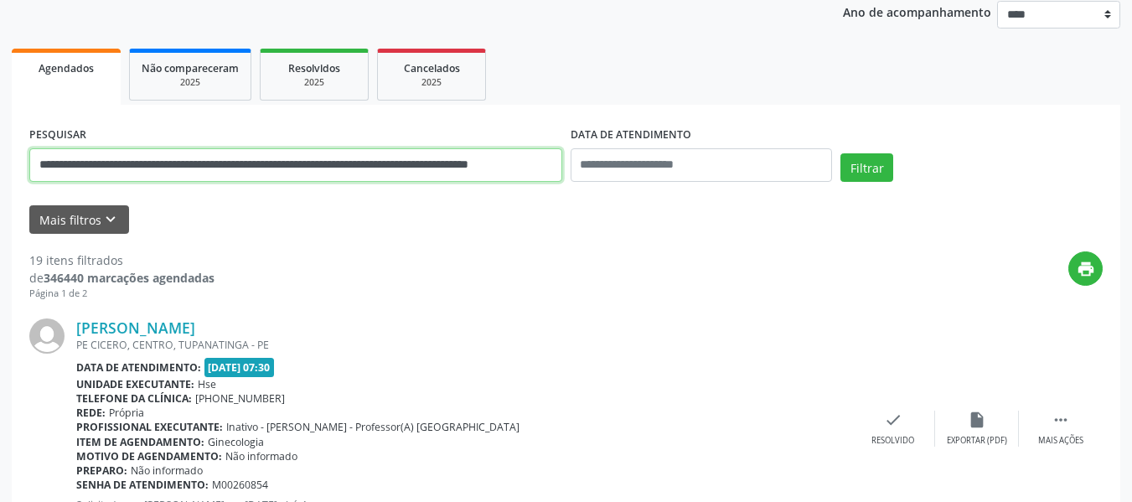
drag, startPoint x: 360, startPoint y: 163, endPoint x: 3, endPoint y: 165, distance: 357.0
paste input "text"
click at [841, 153] on button "Filtrar" at bounding box center [867, 167] width 53 height 28
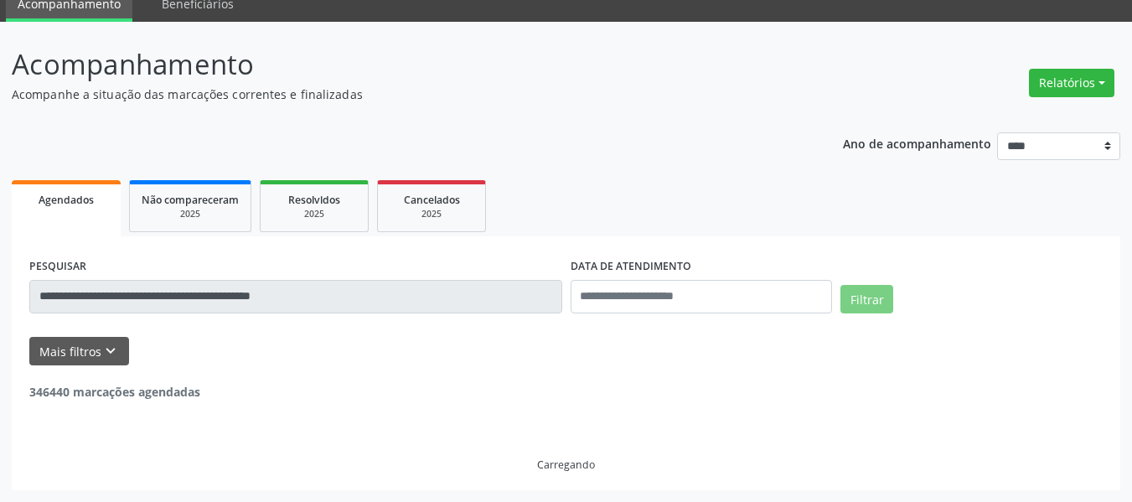
scroll to position [16, 0]
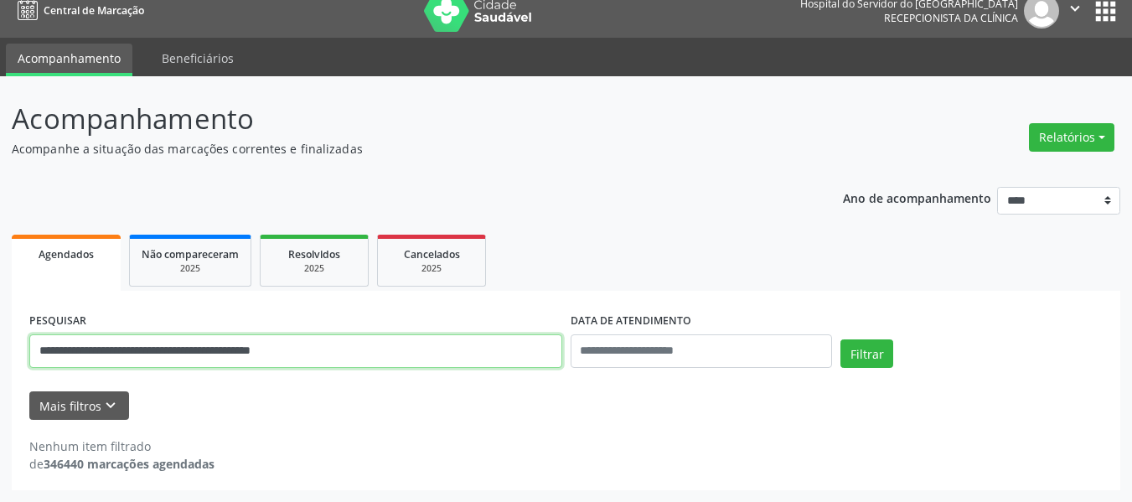
click at [448, 351] on input "**********" at bounding box center [295, 351] width 533 height 34
click at [448, 350] on input "**********" at bounding box center [295, 351] width 533 height 34
paste input "*"
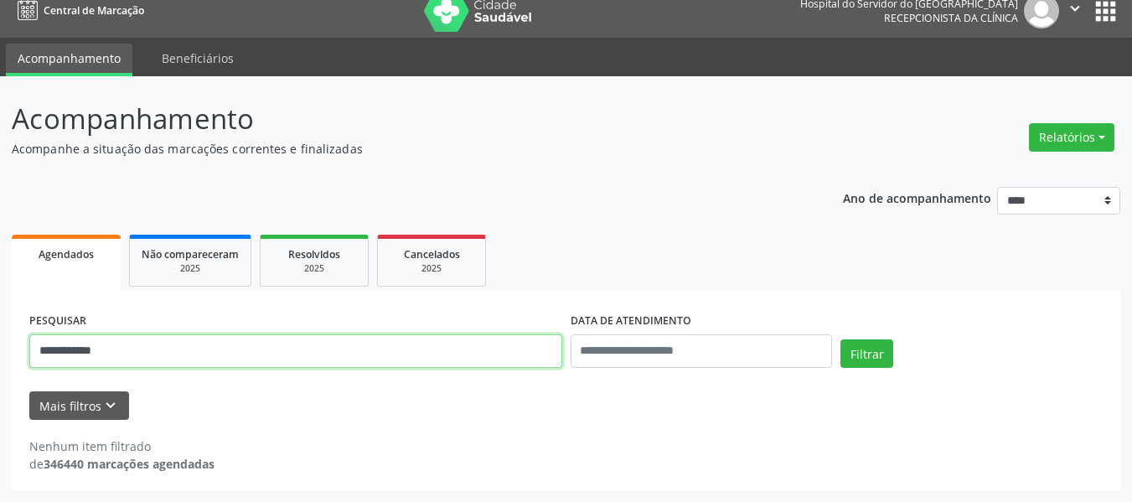
click at [841, 339] on button "Filtrar" at bounding box center [867, 353] width 53 height 28
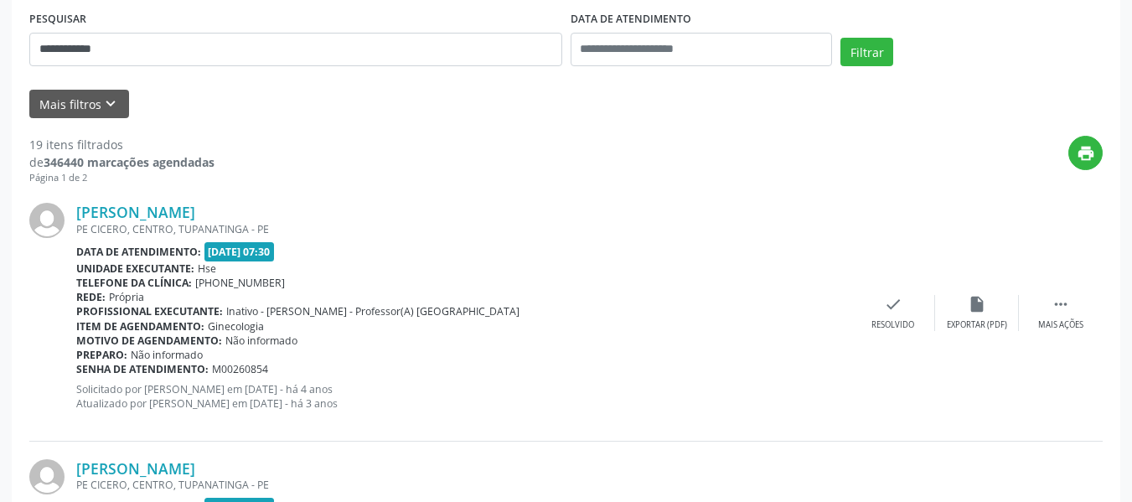
scroll to position [351, 0]
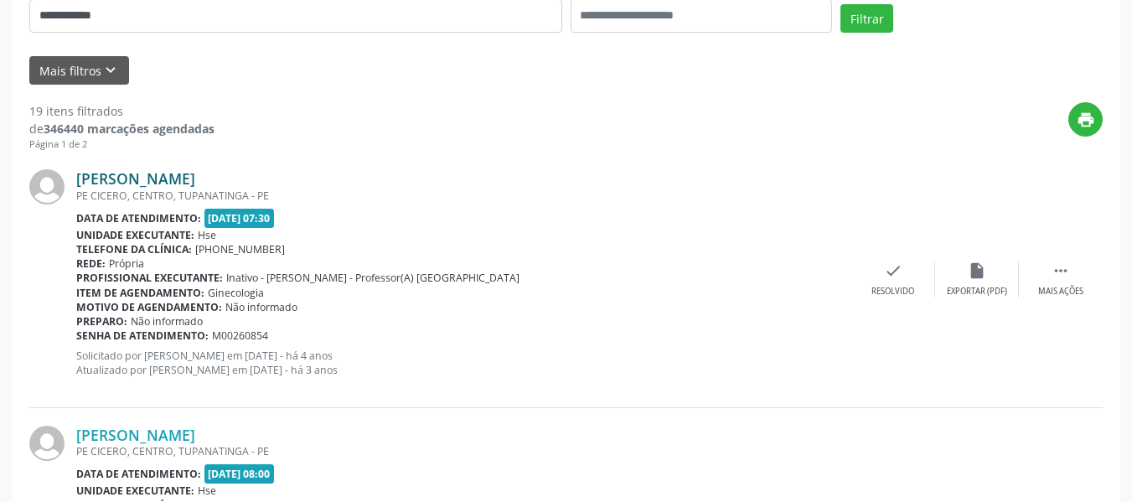
click at [185, 171] on link "[PERSON_NAME]" at bounding box center [135, 178] width 119 height 18
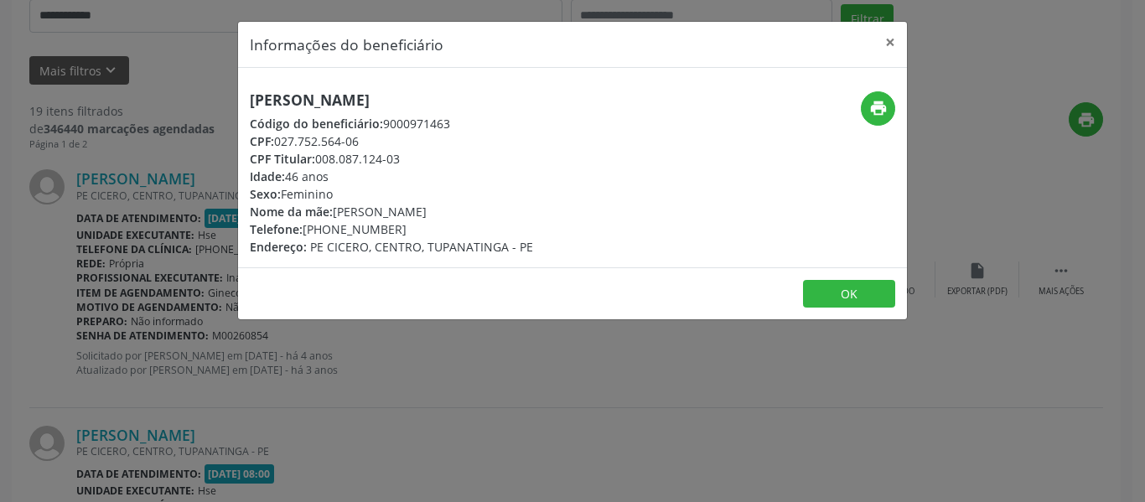
drag, startPoint x: 407, startPoint y: 153, endPoint x: 318, endPoint y: 156, distance: 88.9
click at [318, 156] on div "CPF Titular: 008.087.124-03" at bounding box center [391, 159] width 283 height 18
click at [896, 45] on button "×" at bounding box center [890, 42] width 34 height 41
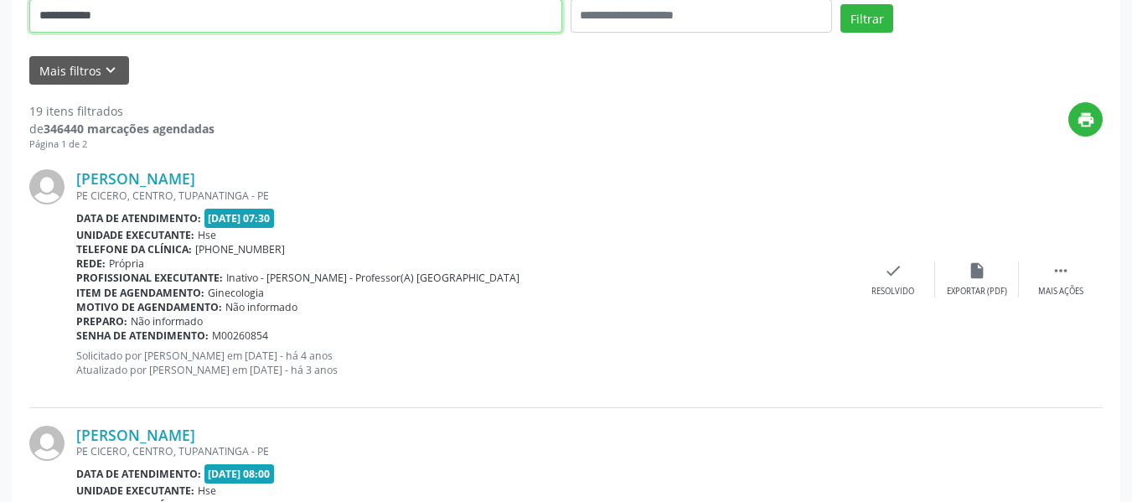
drag, startPoint x: 195, startPoint y: 18, endPoint x: 0, endPoint y: 18, distance: 195.3
paste input "***"
click at [841, 4] on button "Filtrar" at bounding box center [867, 18] width 53 height 28
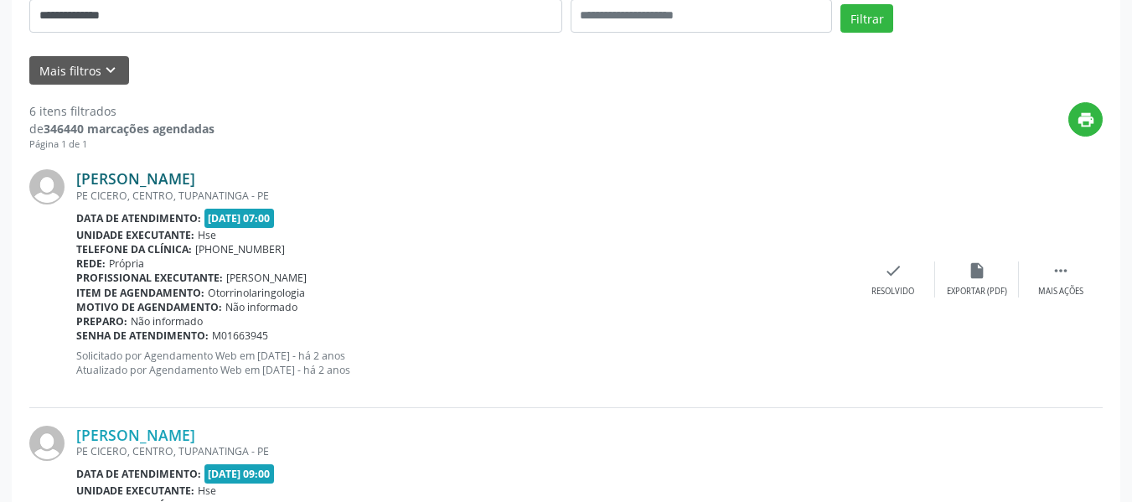
click at [195, 176] on link "[PERSON_NAME]" at bounding box center [135, 178] width 119 height 18
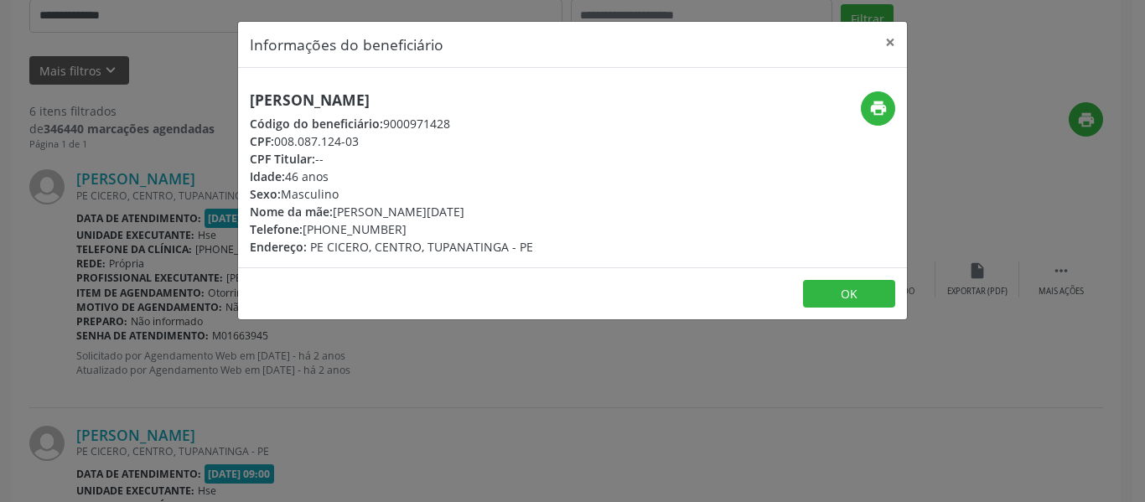
click at [424, 230] on div "Telefone: [PHONE_NUMBER]" at bounding box center [391, 229] width 283 height 18
click at [882, 52] on button "×" at bounding box center [890, 42] width 34 height 41
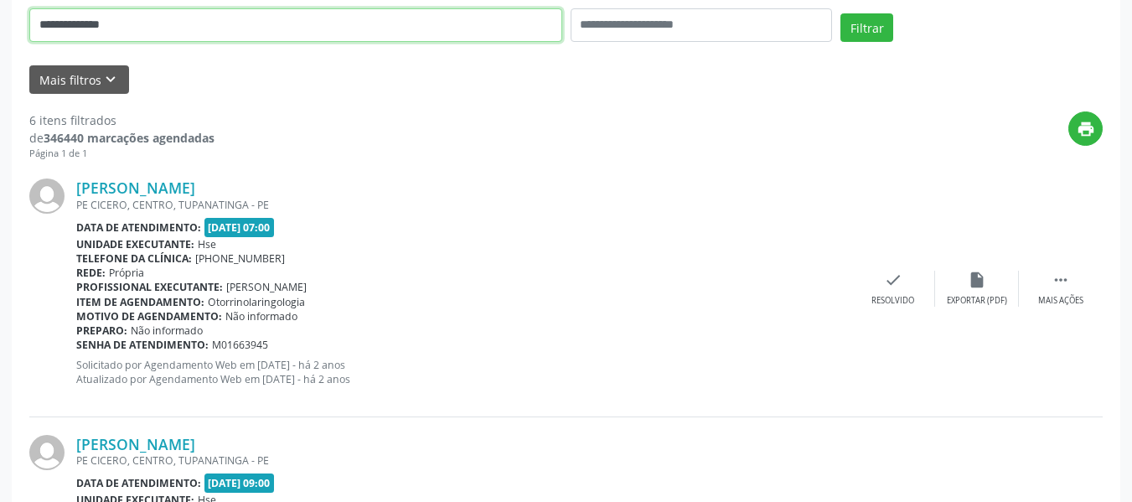
scroll to position [323, 0]
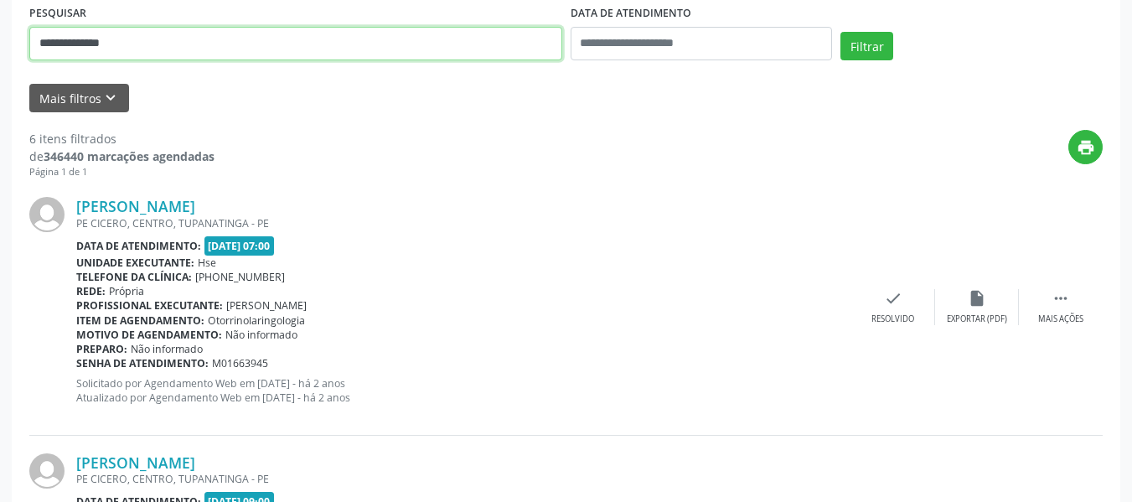
drag, startPoint x: 250, startPoint y: 8, endPoint x: 0, endPoint y: 31, distance: 250.8
paste input "**********"
type input "**********"
click at [841, 32] on button "Filtrar" at bounding box center [867, 46] width 53 height 28
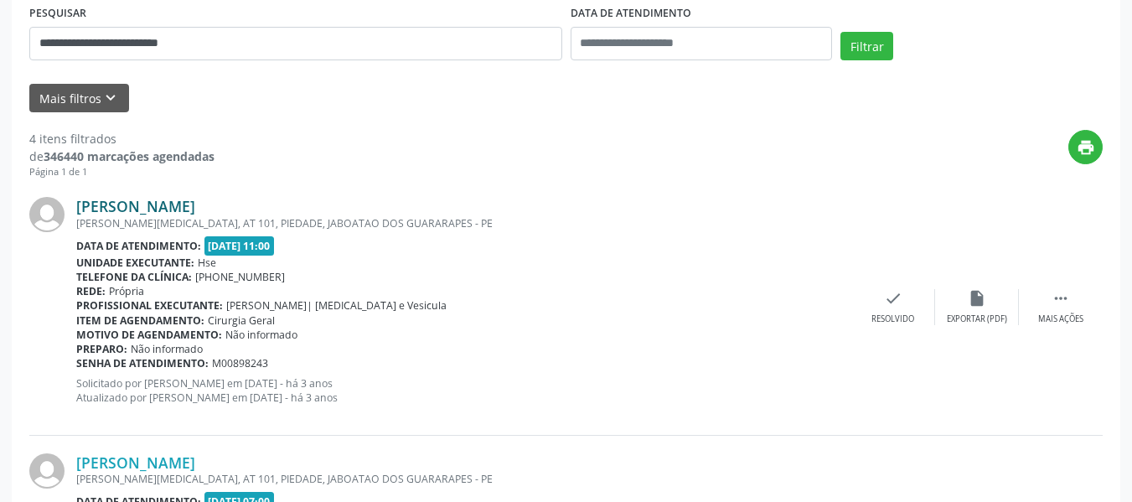
click at [187, 206] on link "[PERSON_NAME]" at bounding box center [135, 206] width 119 height 18
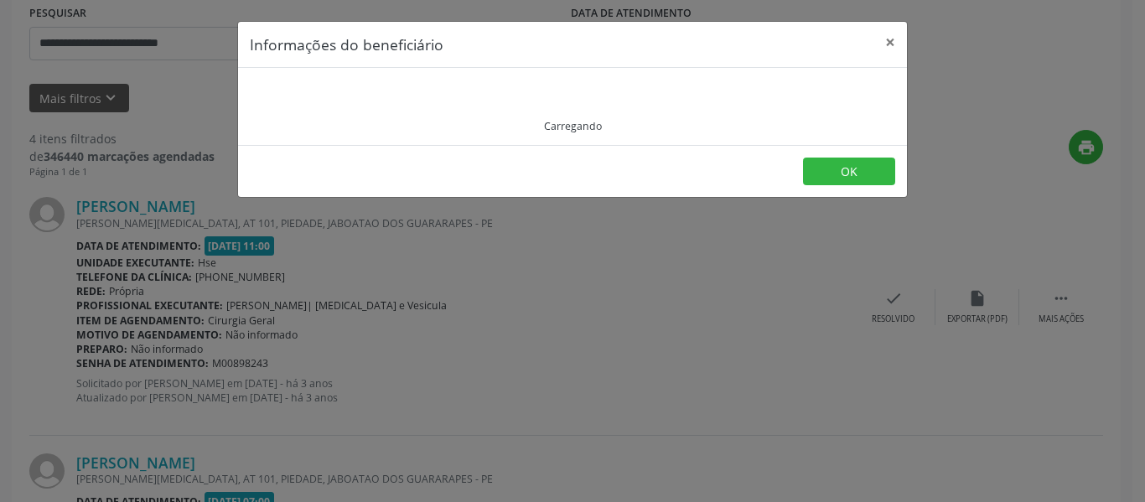
click at [611, 158] on footer "OK" at bounding box center [572, 171] width 669 height 53
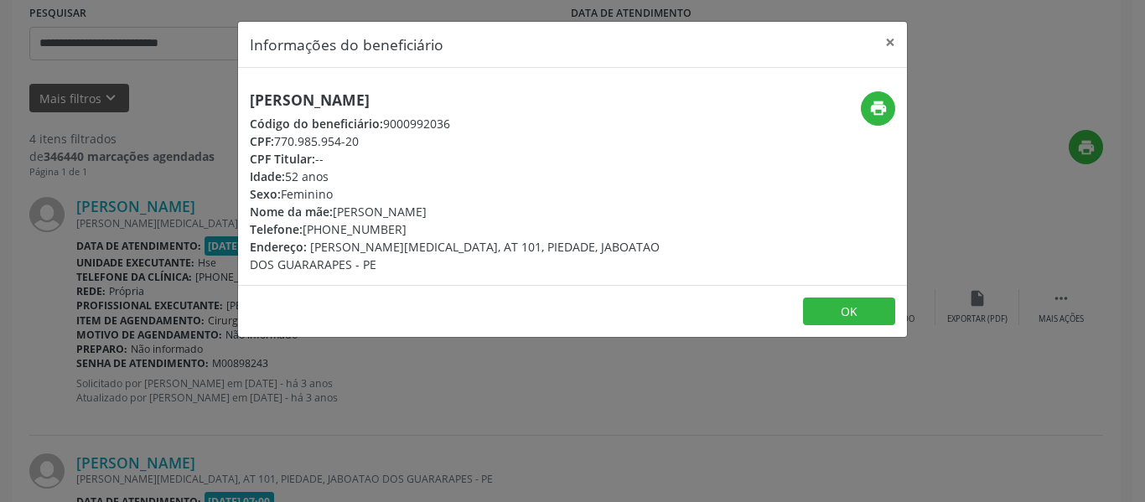
drag, startPoint x: 366, startPoint y: 142, endPoint x: 277, endPoint y: 144, distance: 88.9
click at [277, 144] on div "CPF: 770.985.954-20" at bounding box center [461, 141] width 422 height 18
drag, startPoint x: 423, startPoint y: 226, endPoint x: 329, endPoint y: 225, distance: 94.7
click at [329, 225] on div "Telefone: [PHONE_NUMBER]" at bounding box center [461, 229] width 422 height 18
click at [884, 99] on icon "print" at bounding box center [878, 108] width 18 height 18
